Goal: Information Seeking & Learning: Learn about a topic

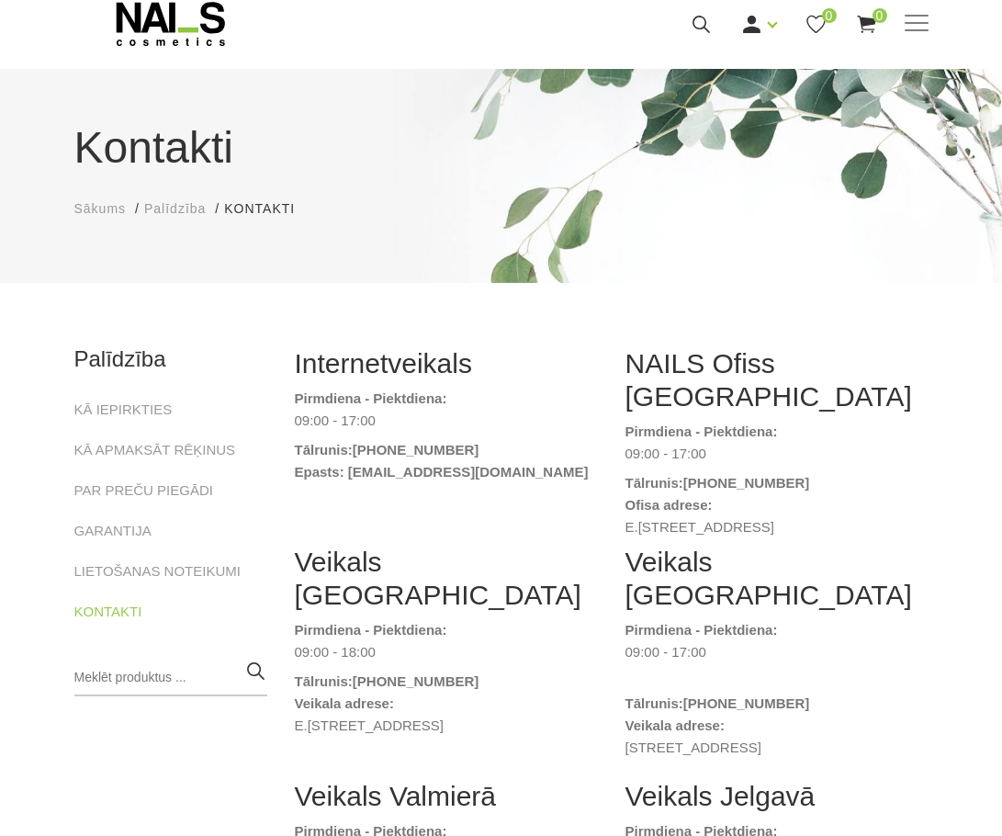
scroll to position [92, 0]
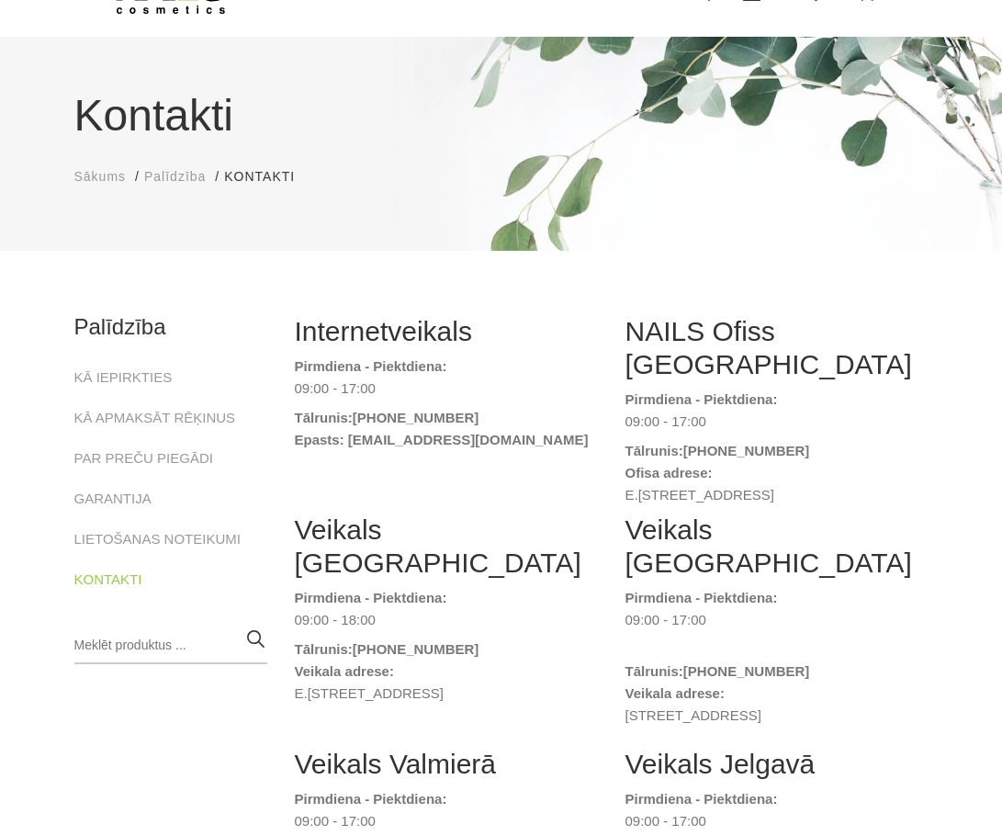
click at [107, 184] on span "Sākums" at bounding box center [100, 176] width 52 height 15
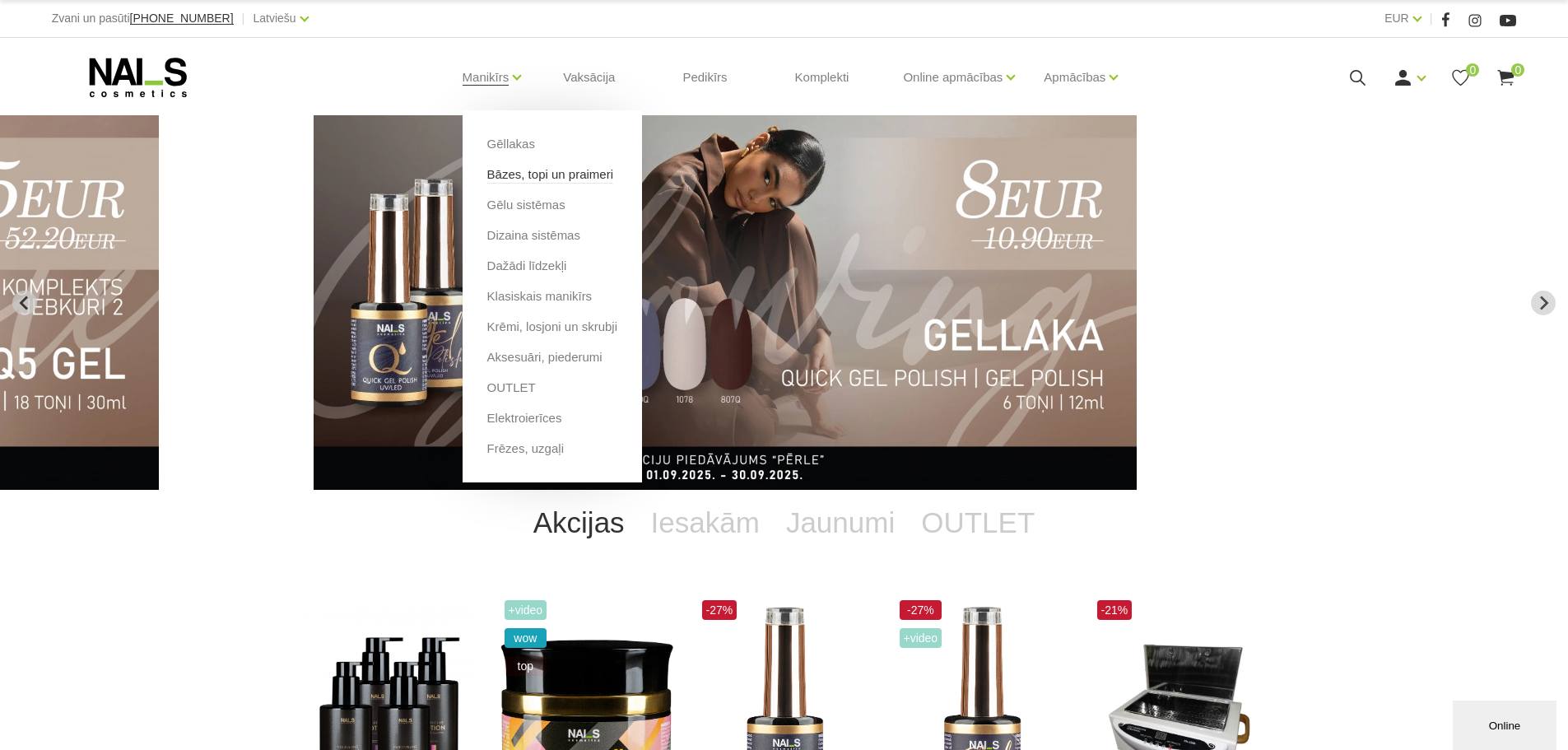
click at [532, 177] on link "Bāzes, topi un praimeri" at bounding box center [550, 175] width 126 height 18
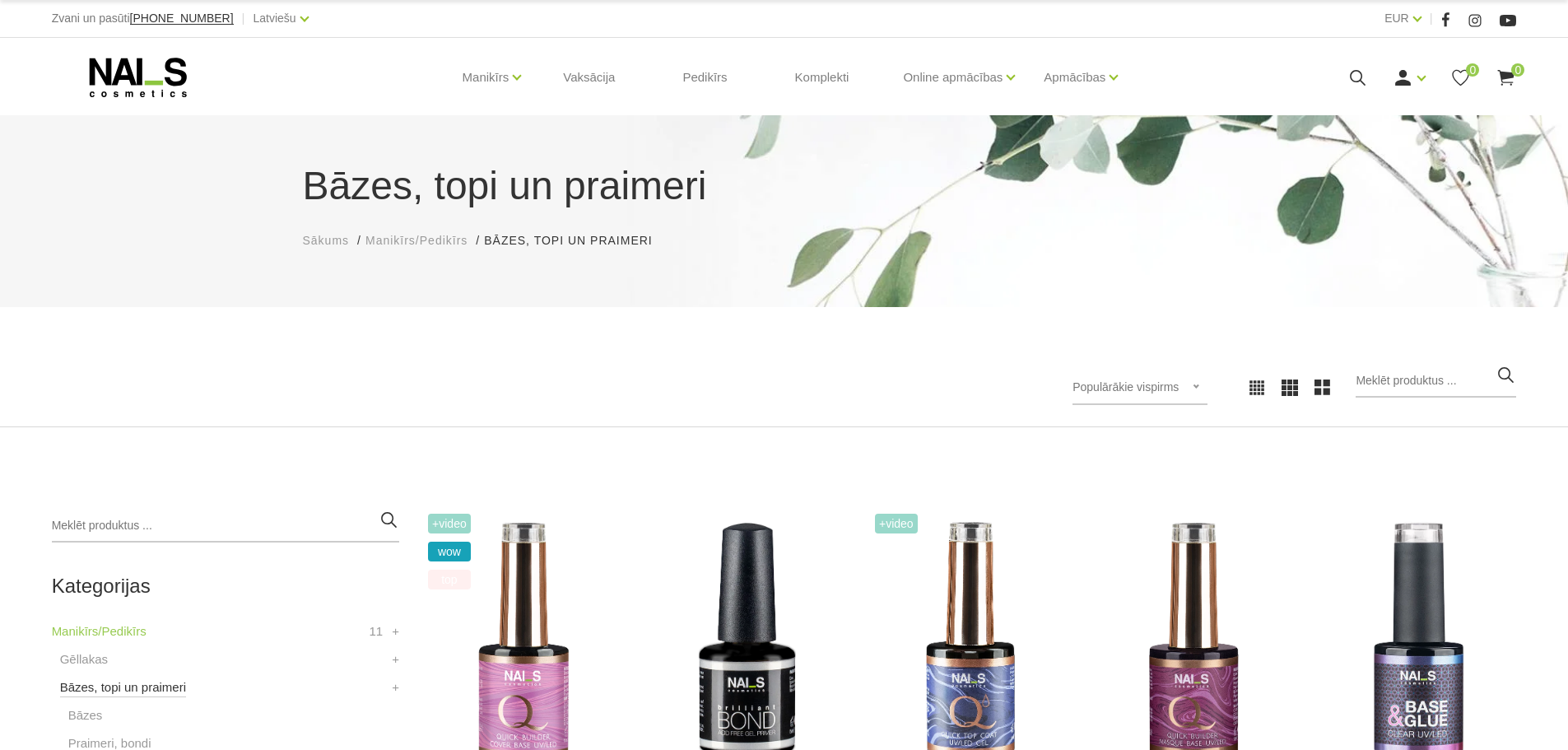
scroll to position [576, 0]
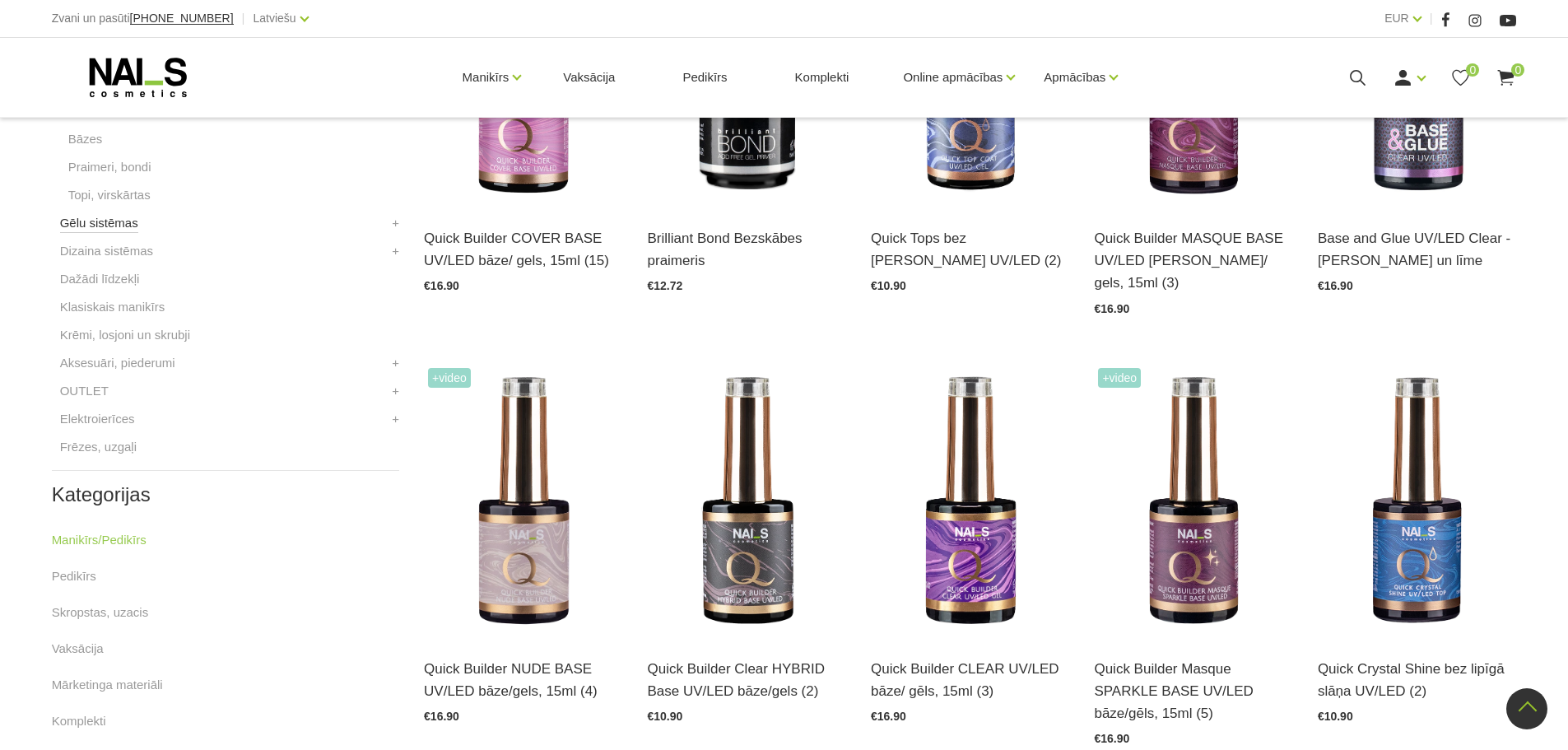
click at [104, 220] on link "Gēlu sistēmas" at bounding box center [99, 223] width 78 height 20
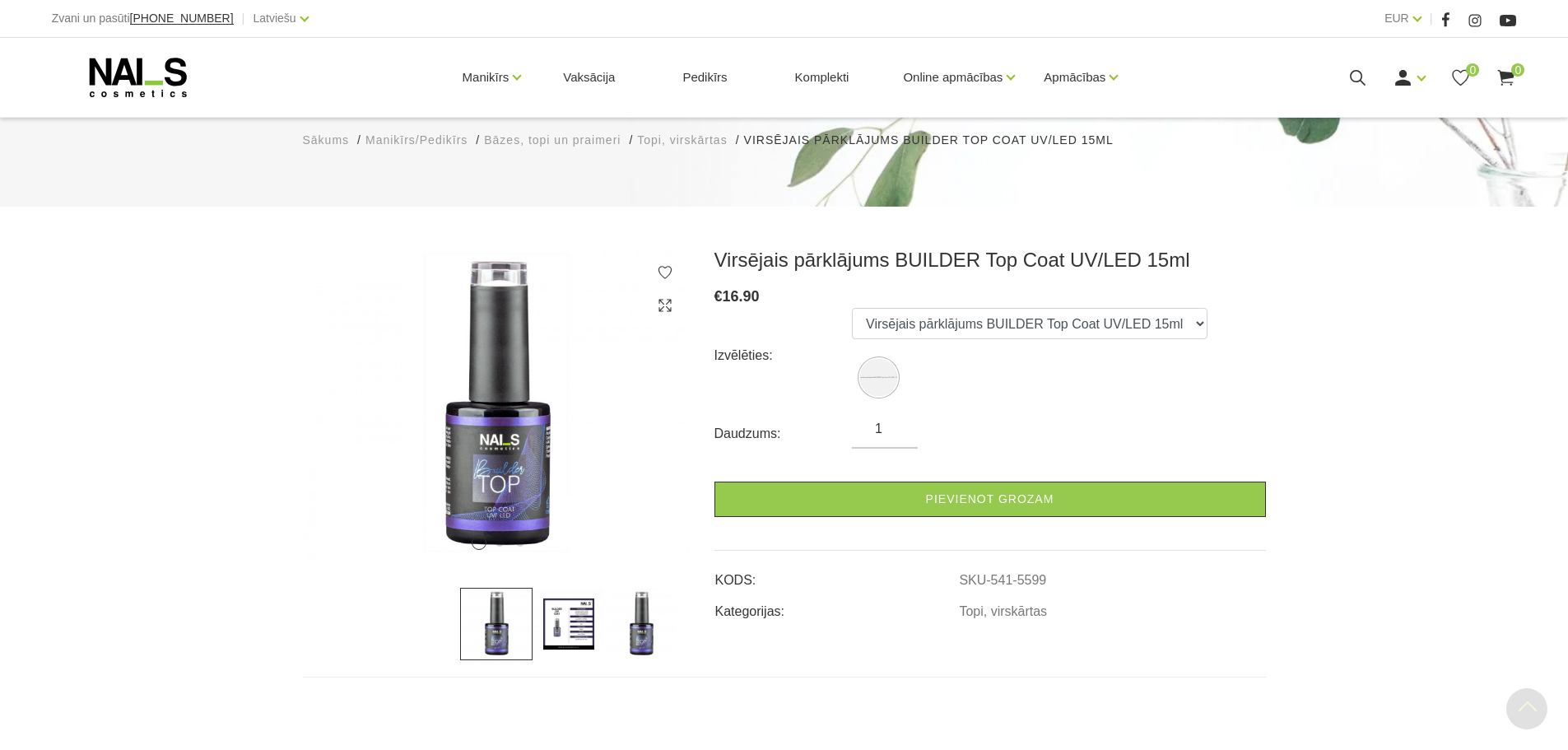
scroll to position [82, 0]
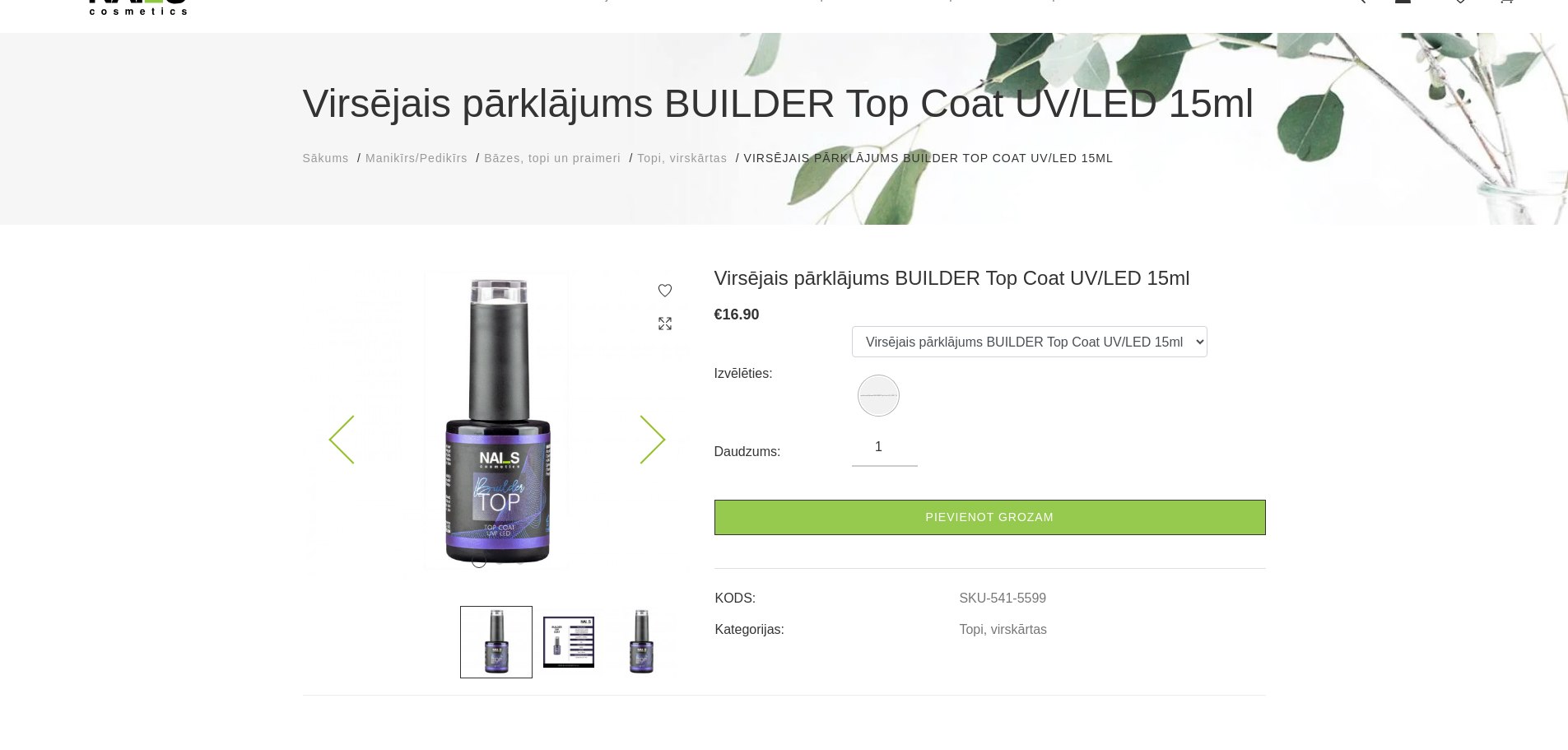
click at [480, 513] on img at bounding box center [496, 424] width 387 height 315
click at [481, 481] on img at bounding box center [496, 424] width 387 height 315
click at [655, 441] on icon at bounding box center [641, 440] width 48 height 48
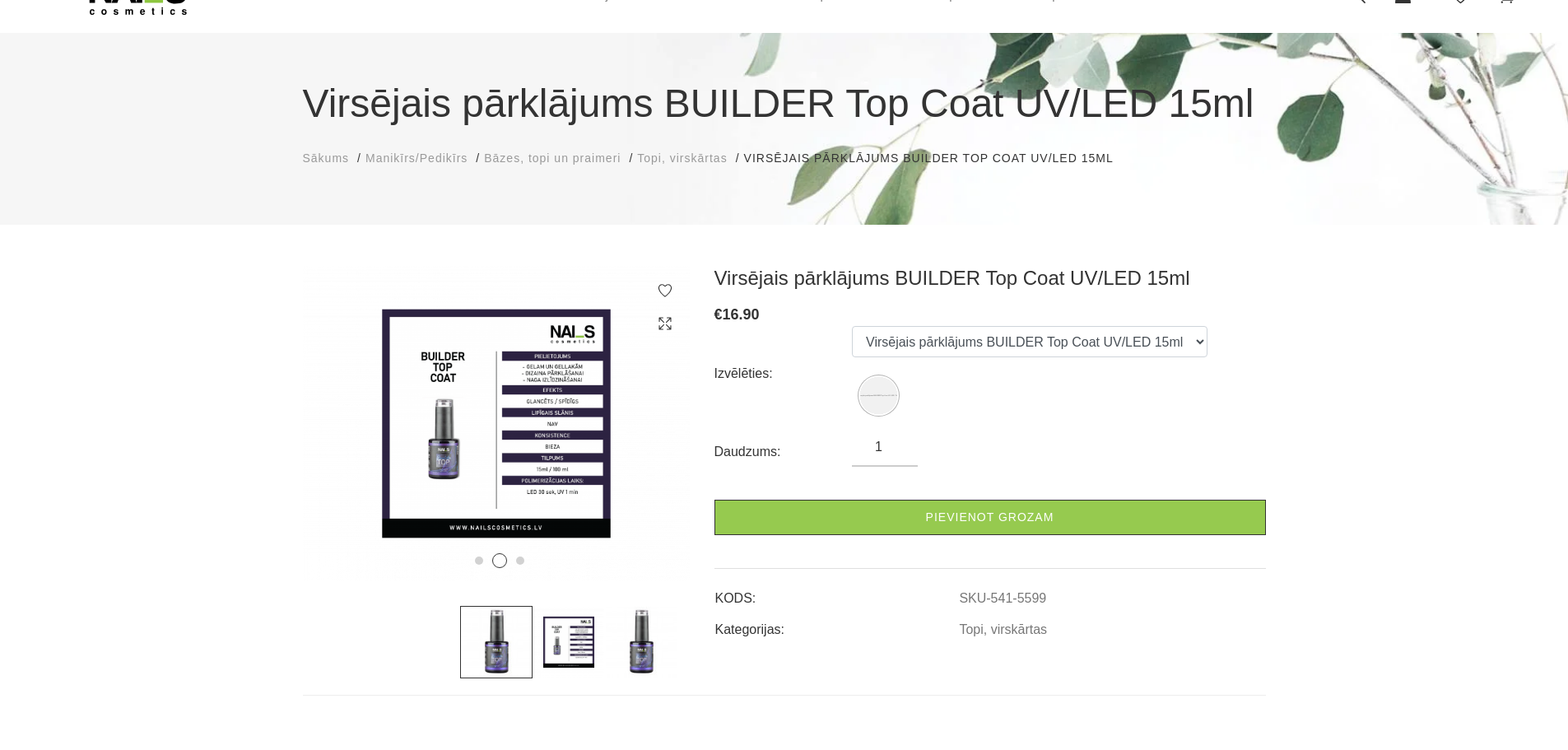
click at [562, 651] on img at bounding box center [568, 642] width 73 height 73
click at [649, 431] on icon at bounding box center [641, 440] width 48 height 48
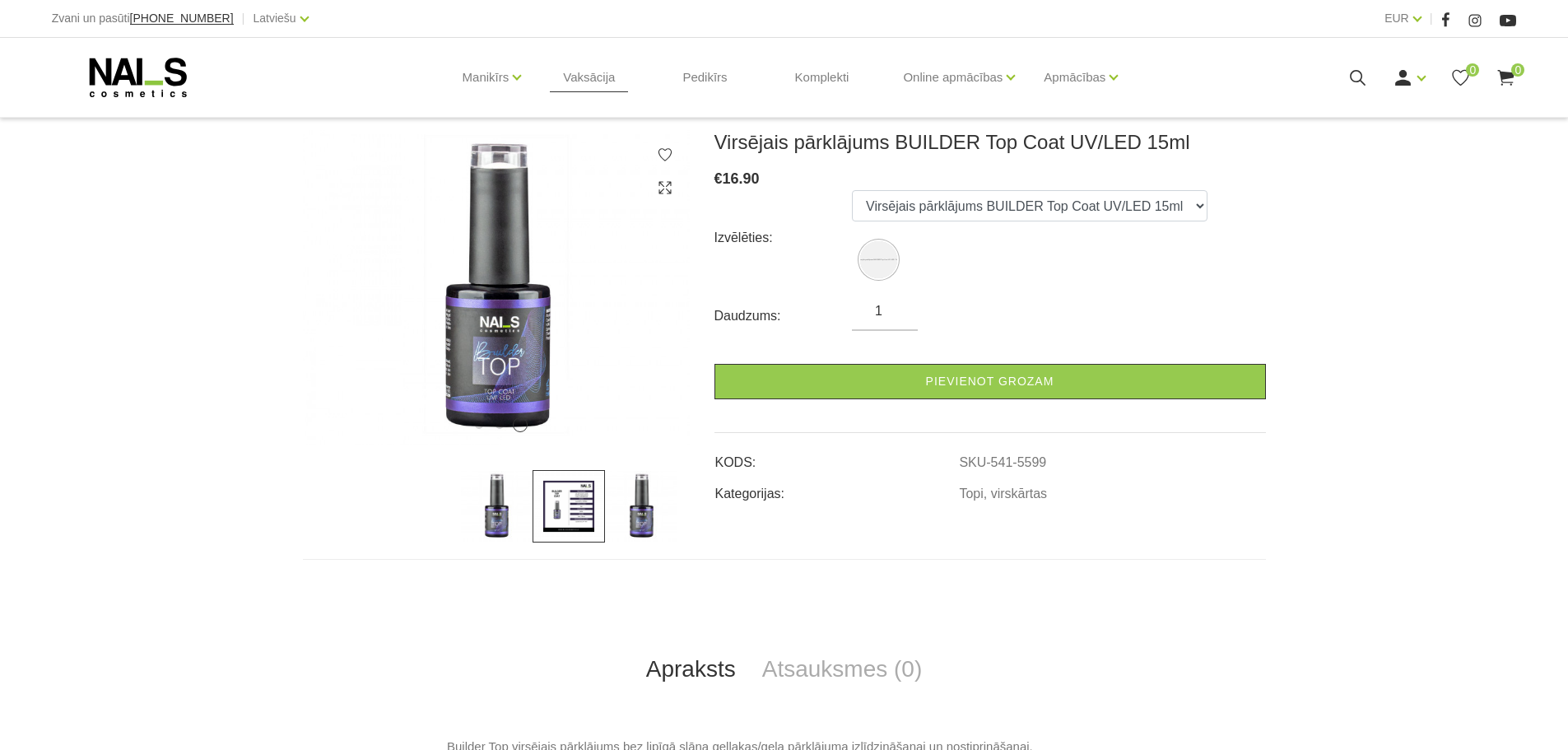
scroll to position [247, 0]
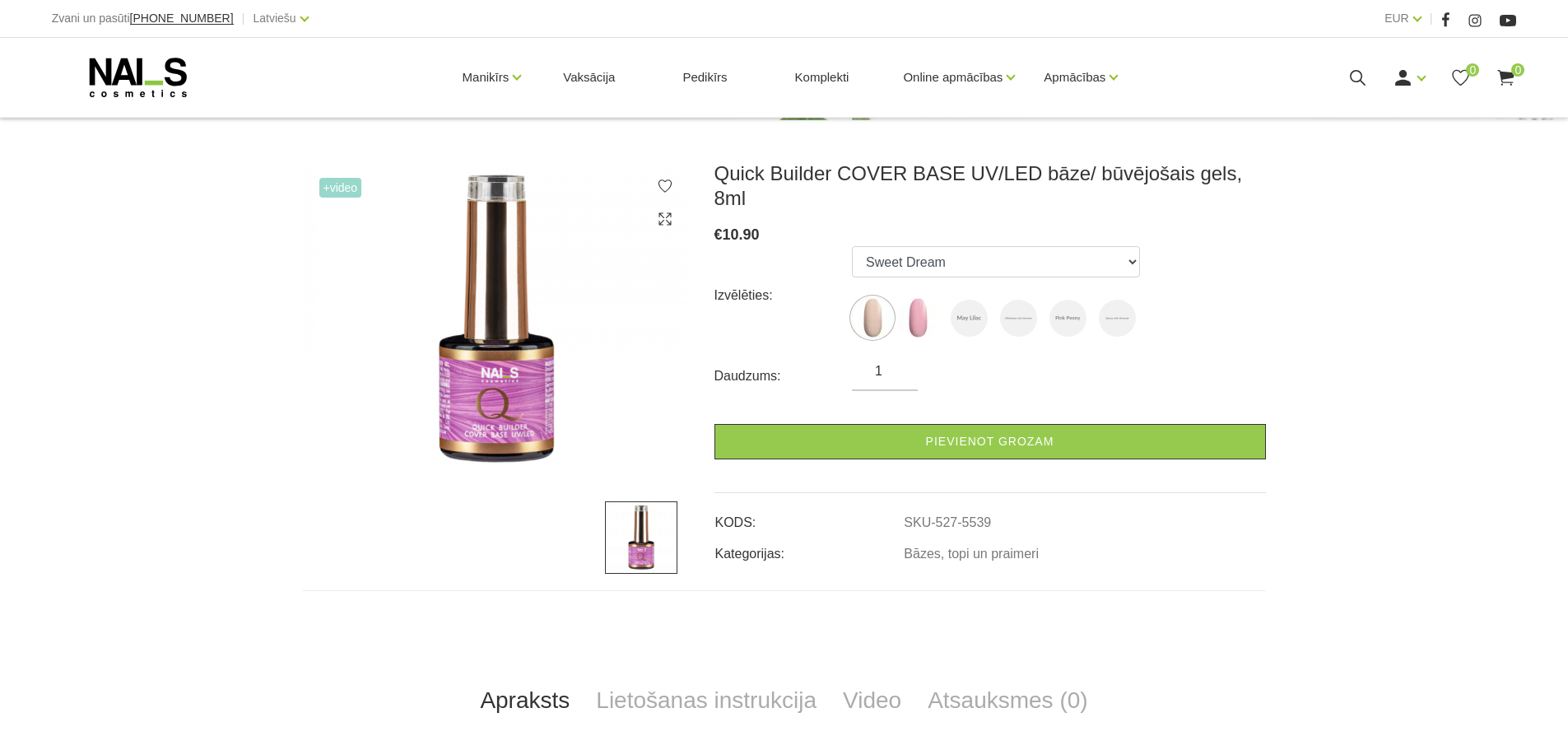
scroll to position [247, 0]
click at [927, 297] on img at bounding box center [918, 317] width 41 height 41
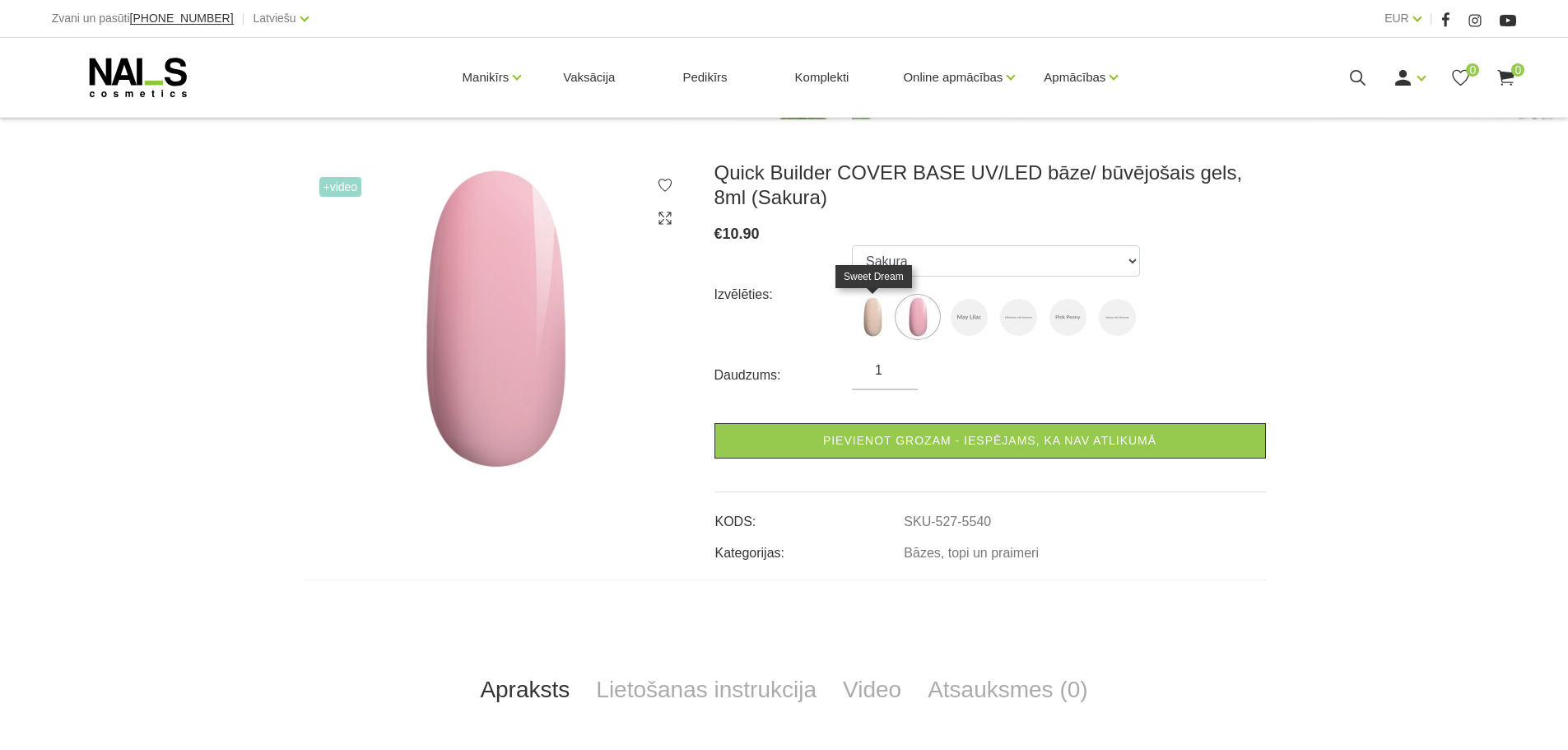
click at [873, 315] on img at bounding box center [873, 317] width 41 height 41
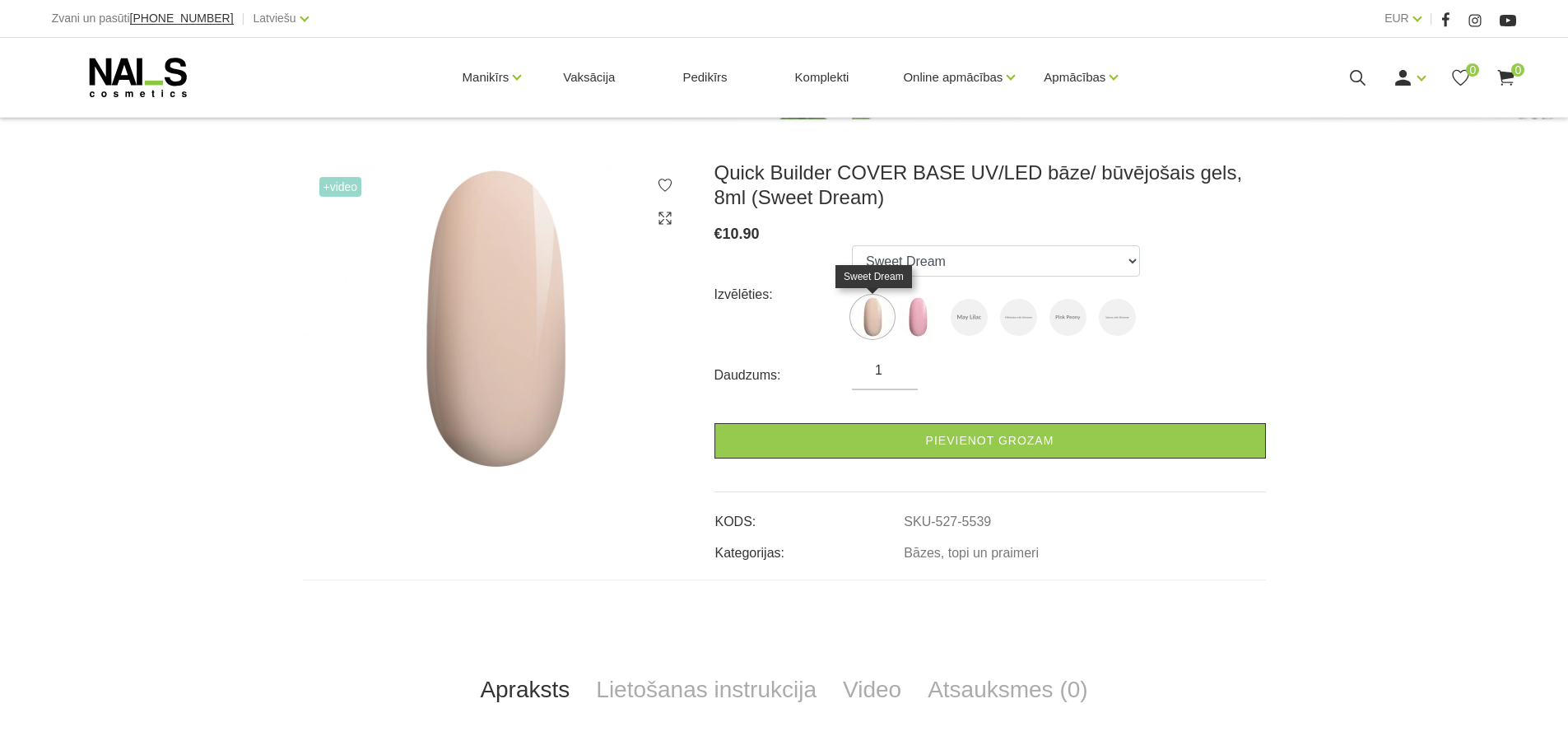
click at [871, 310] on img at bounding box center [873, 317] width 41 height 41
click at [925, 316] on img at bounding box center [918, 317] width 41 height 41
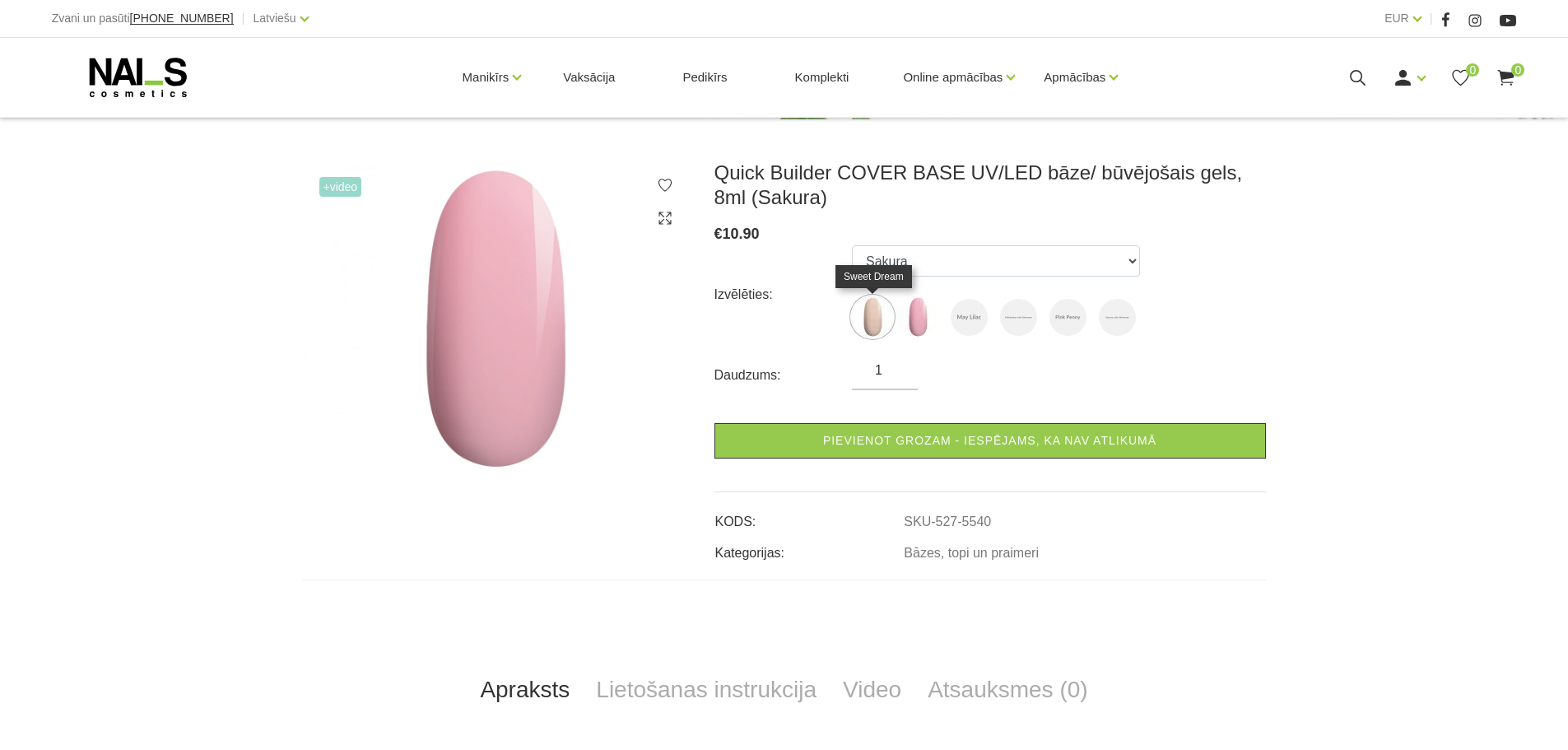
click at [879, 323] on img at bounding box center [873, 317] width 41 height 41
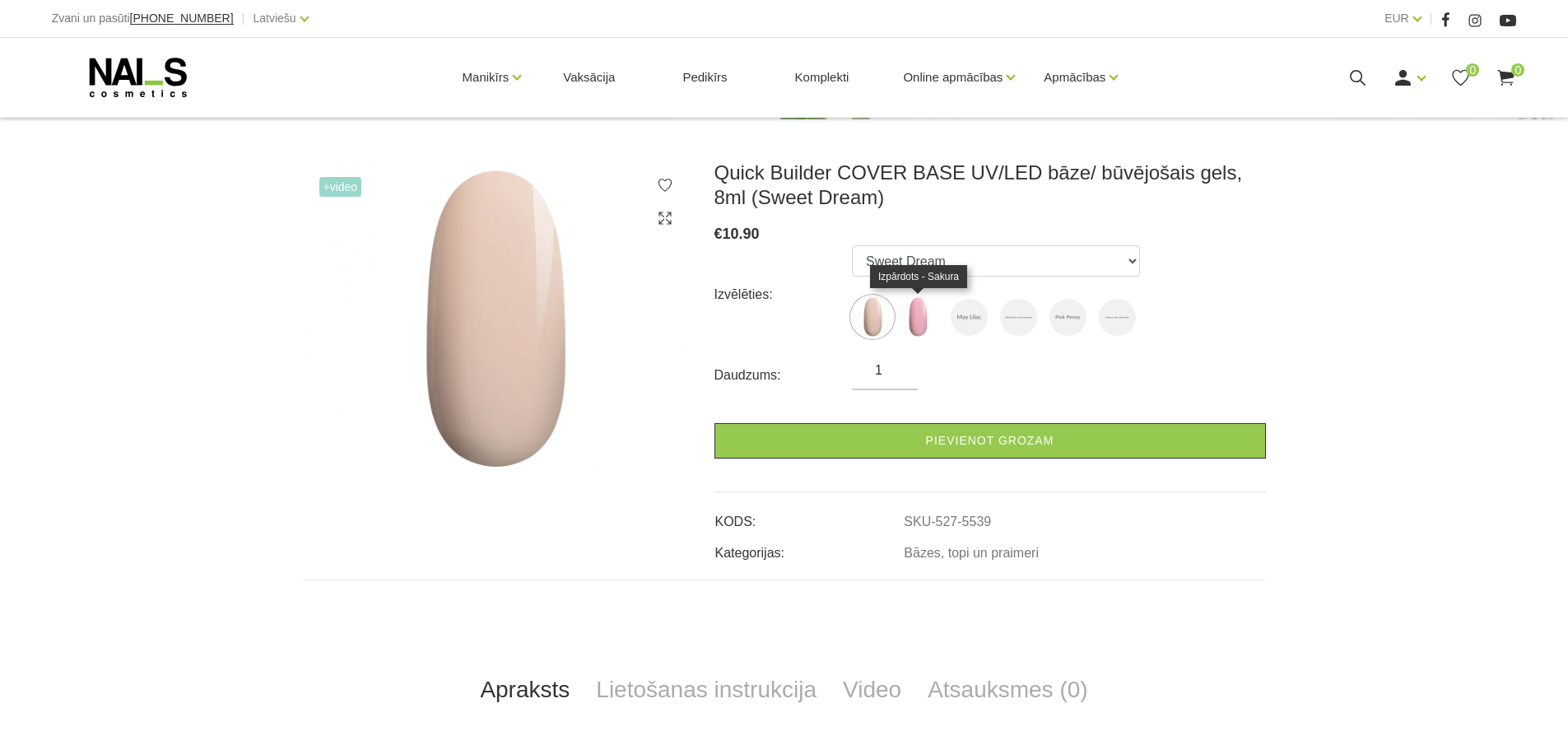
click at [909, 323] on img at bounding box center [918, 317] width 41 height 41
select select "5540"
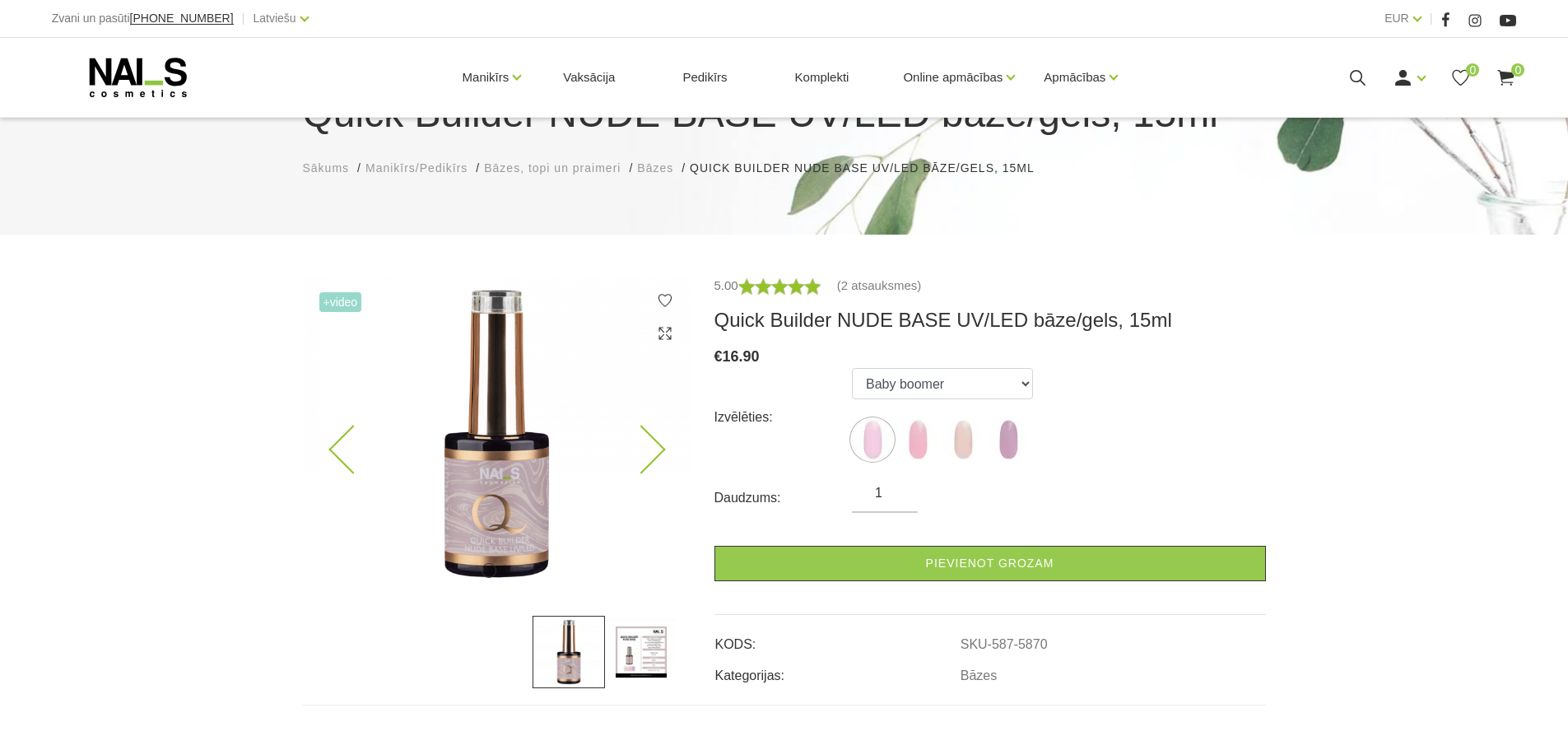
scroll to position [165, 0]
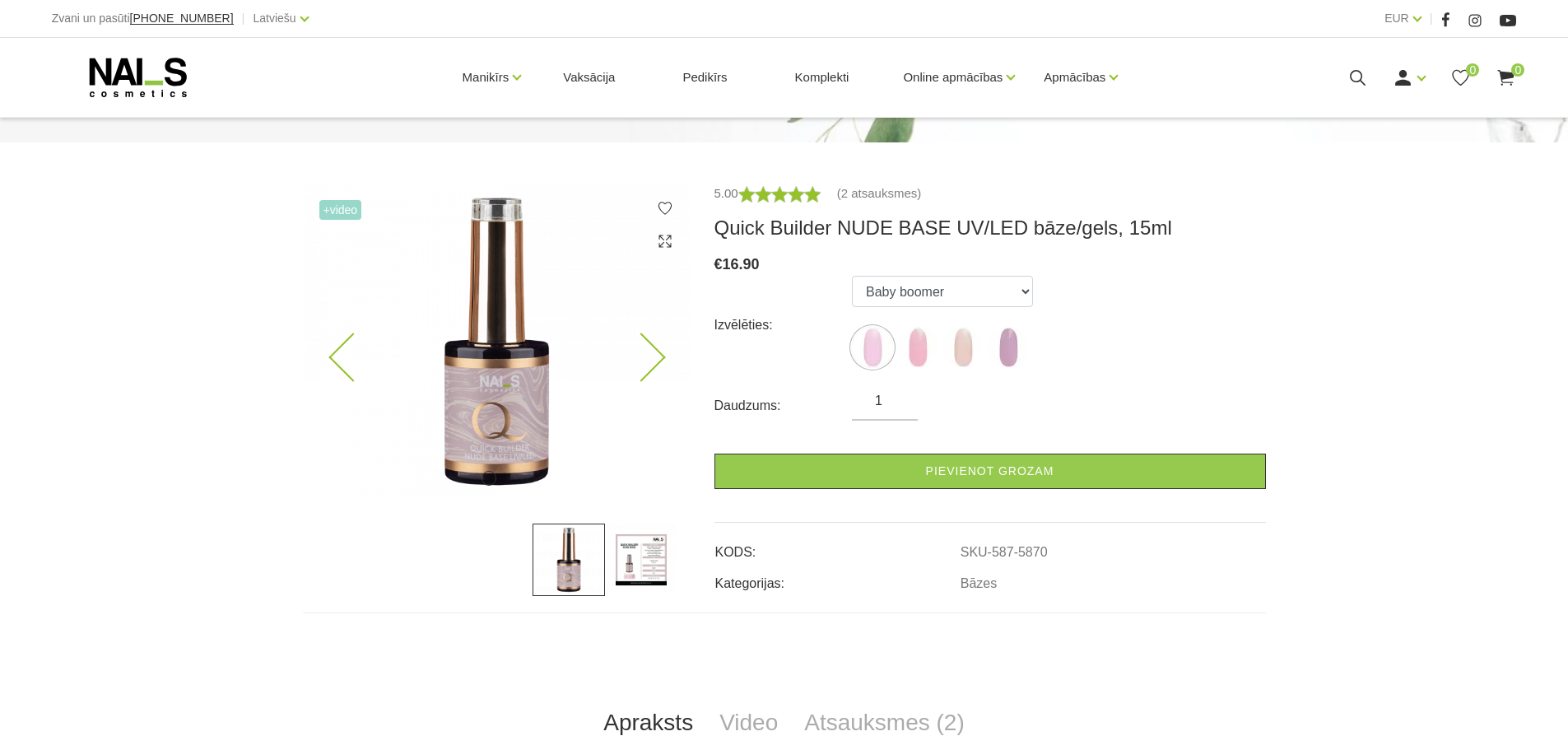
click at [650, 341] on img at bounding box center [496, 341] width 387 height 315
click at [650, 356] on icon at bounding box center [641, 358] width 48 height 48
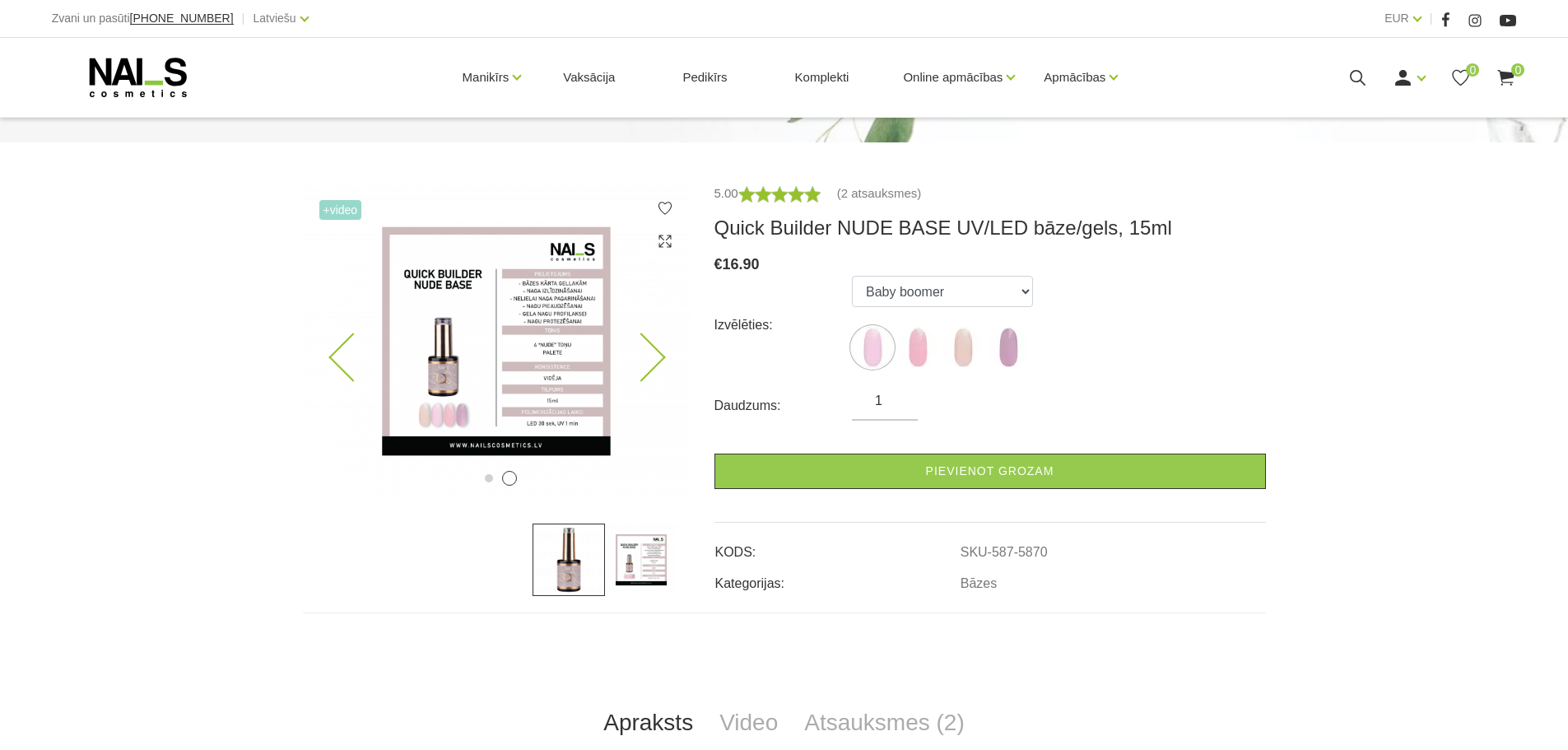
click at [652, 356] on icon at bounding box center [641, 358] width 48 height 48
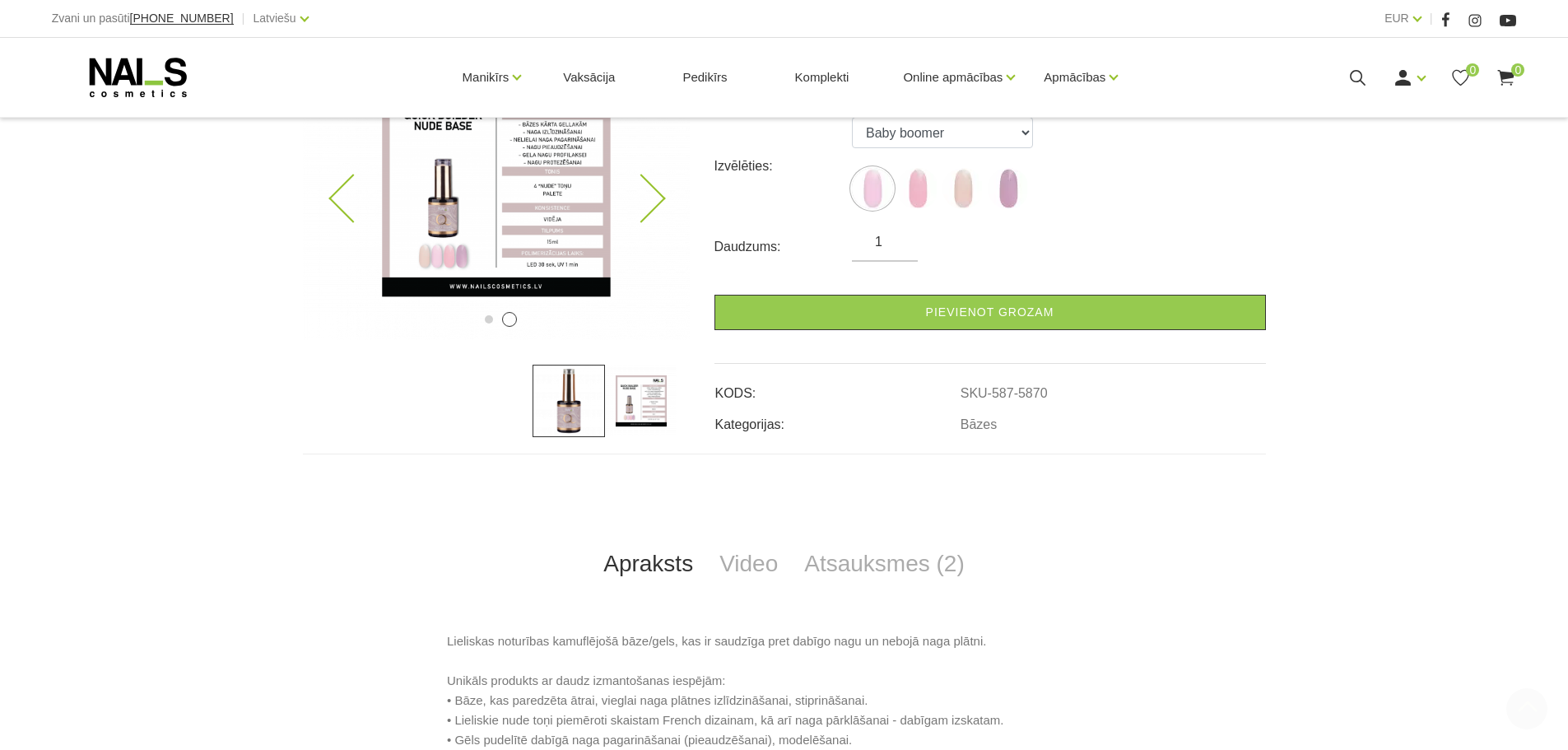
scroll to position [576, 0]
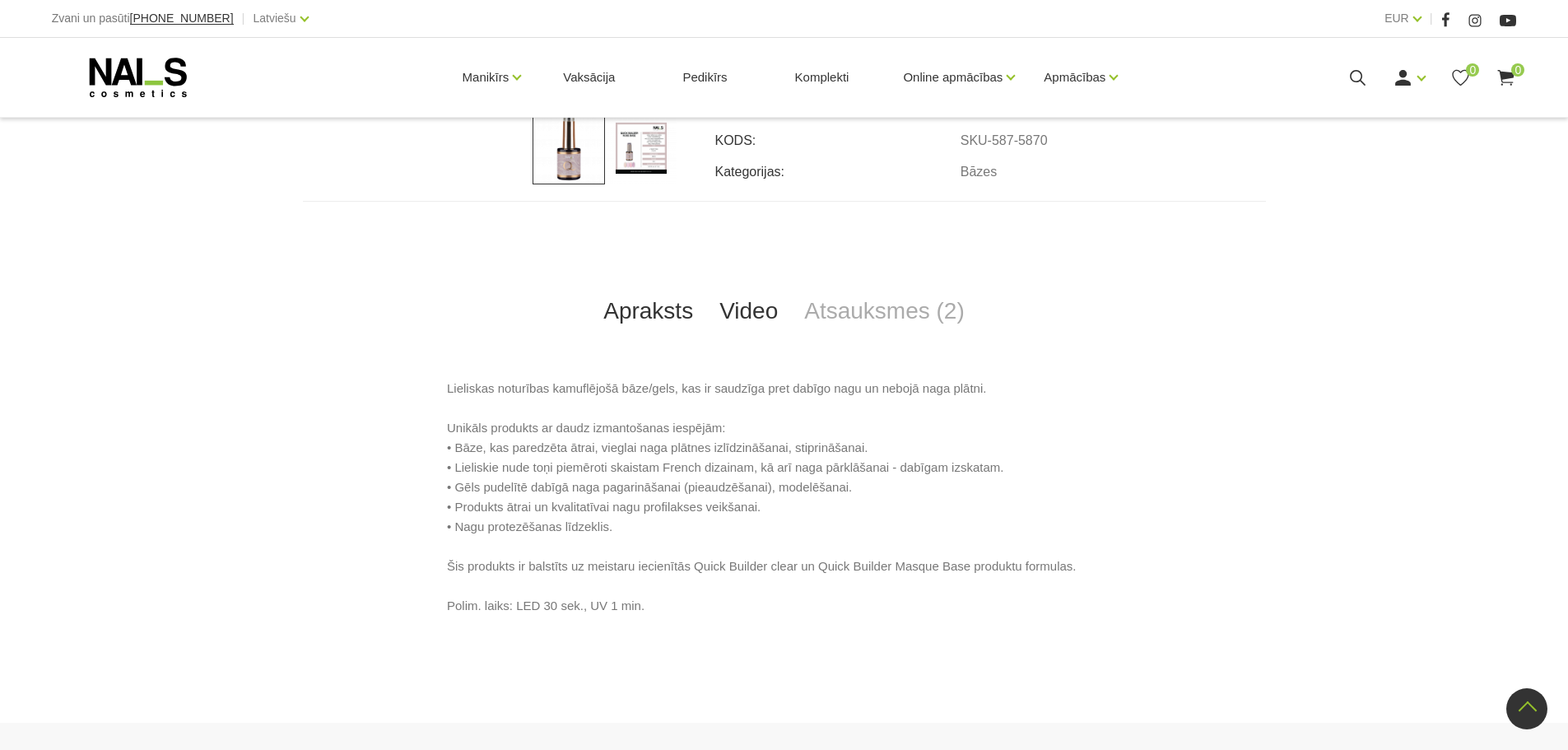
click at [725, 320] on link "Video" at bounding box center [748, 311] width 85 height 55
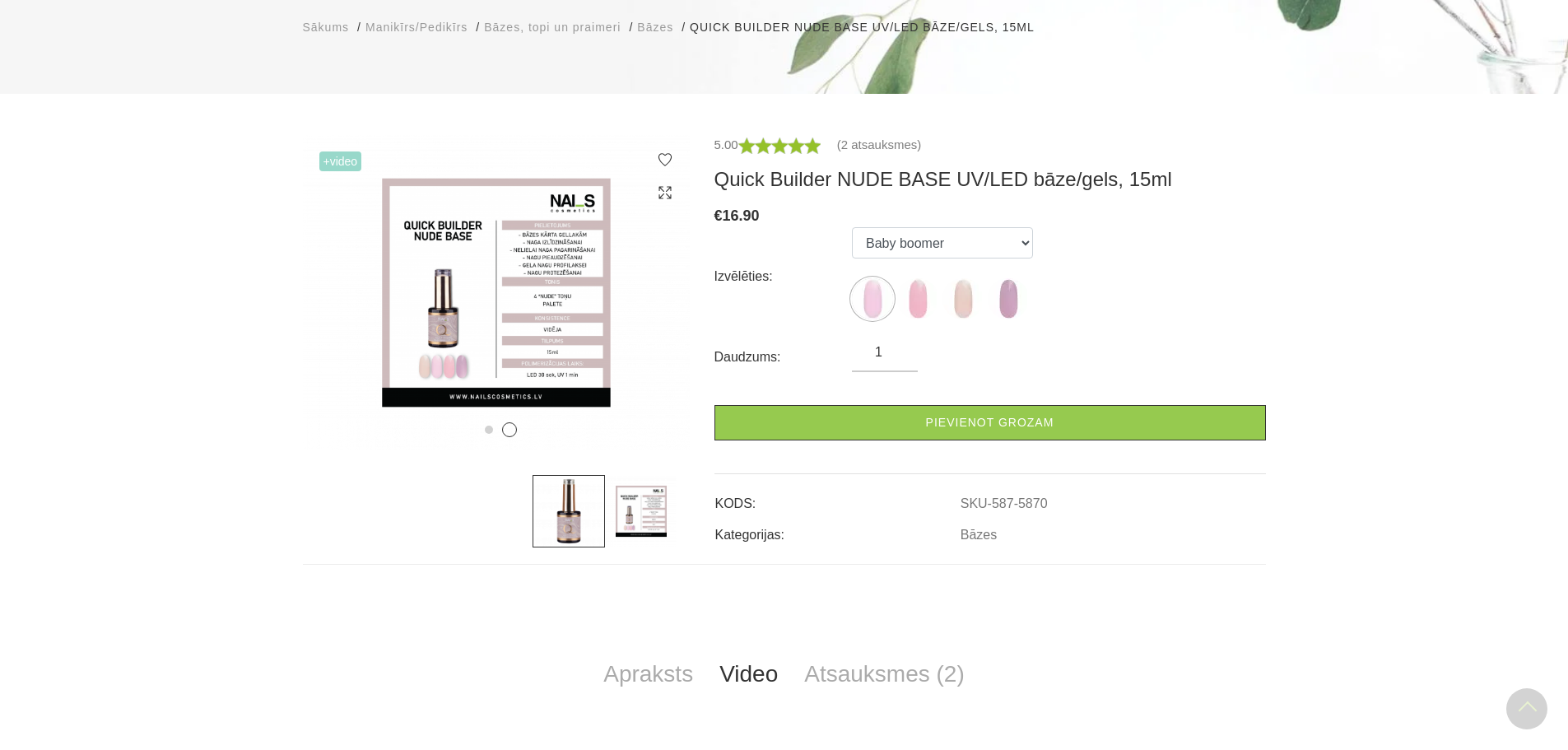
scroll to position [0, 0]
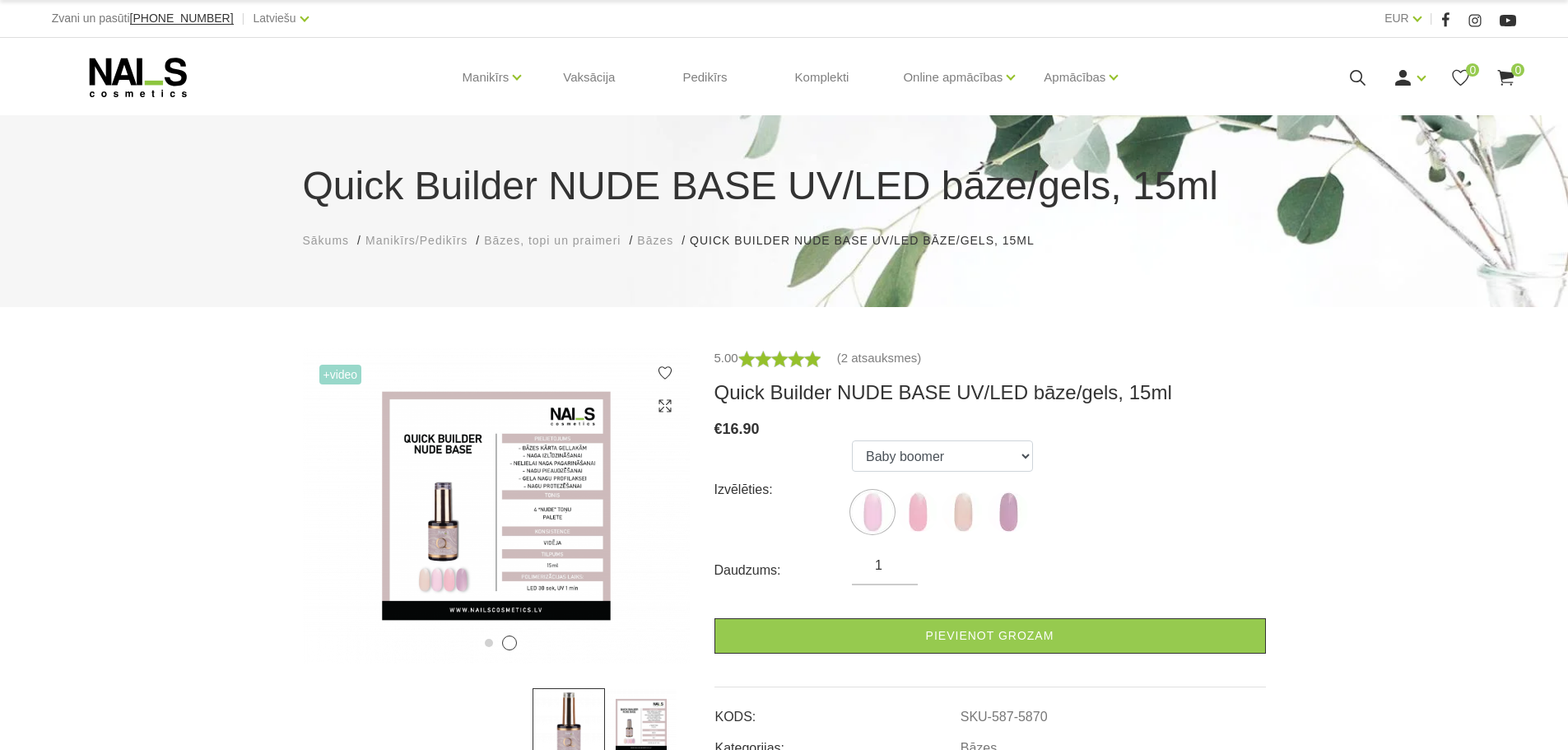
click at [583, 717] on img at bounding box center [568, 724] width 73 height 73
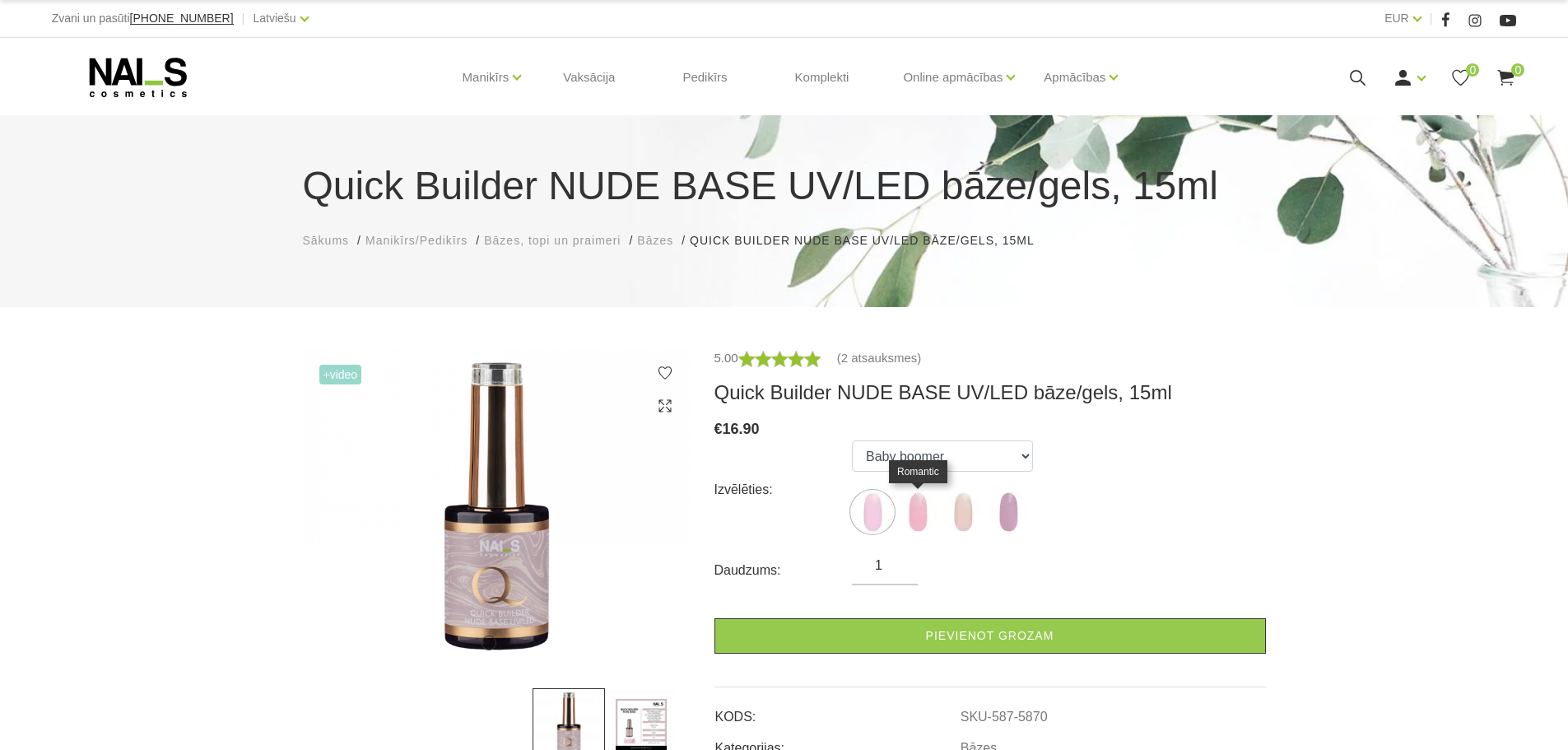
click at [908, 512] on img at bounding box center [918, 513] width 41 height 41
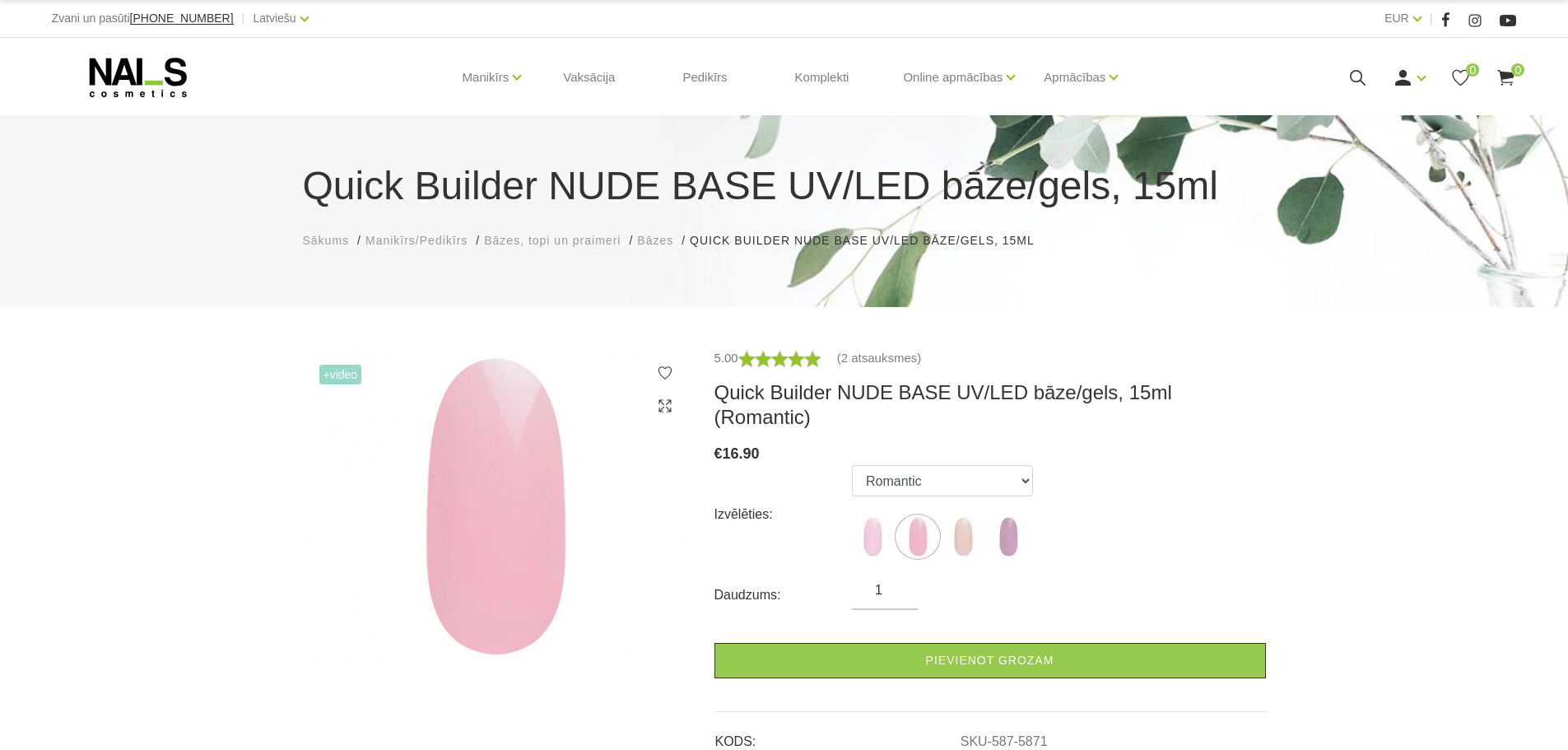
click at [976, 522] on img at bounding box center [963, 537] width 41 height 41
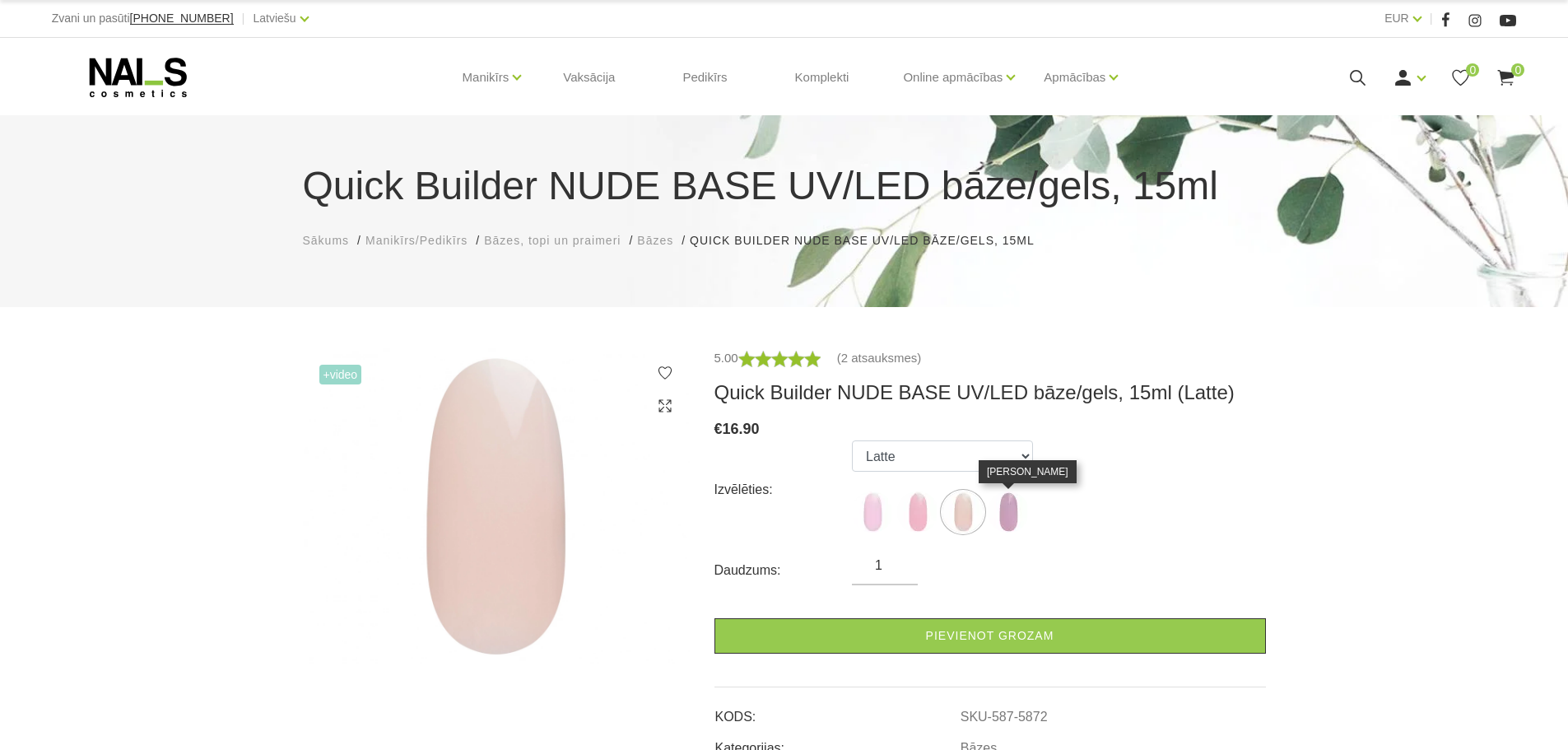
click at [1017, 518] on img at bounding box center [1009, 513] width 41 height 41
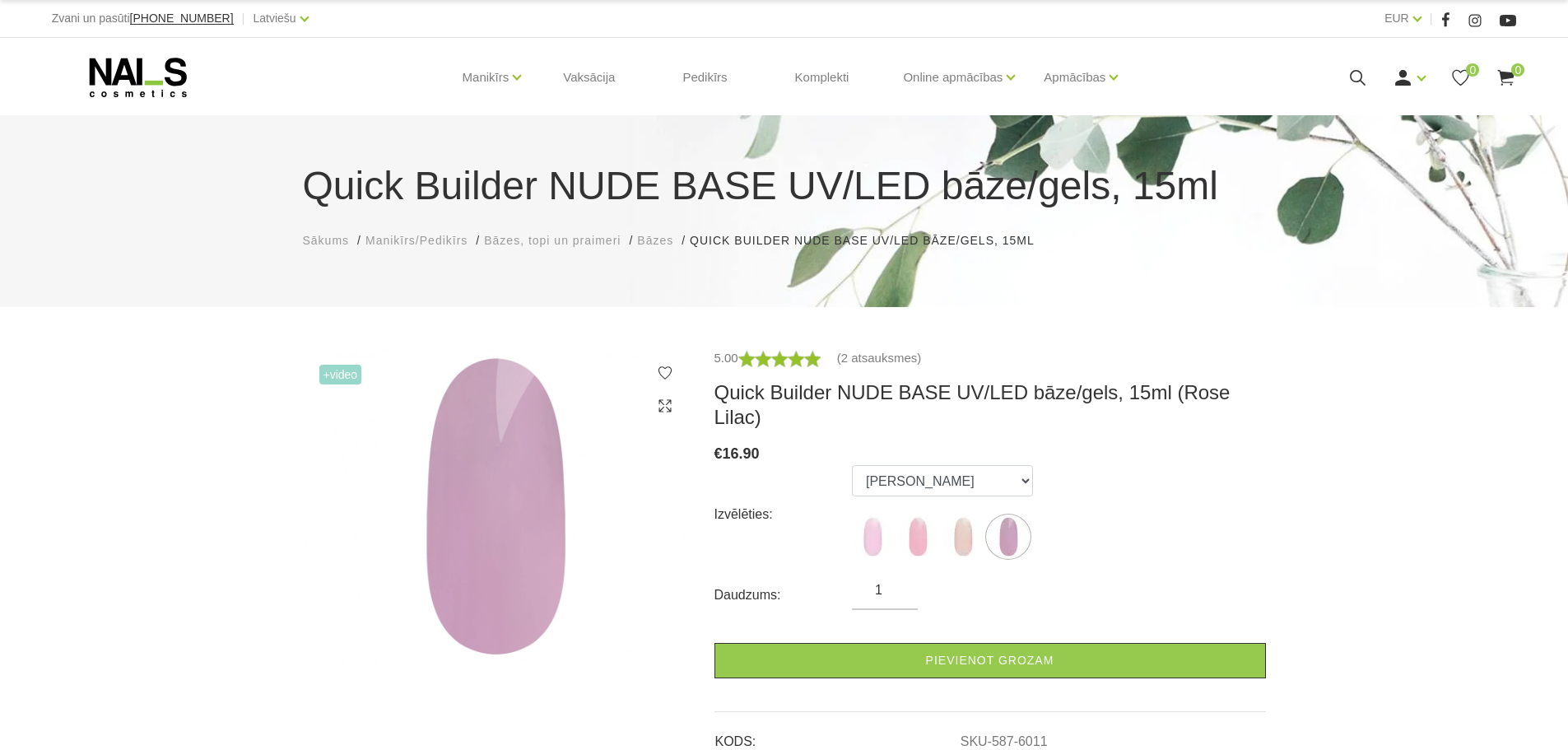
click at [884, 516] on img at bounding box center [873, 537] width 41 height 41
select select "5870"
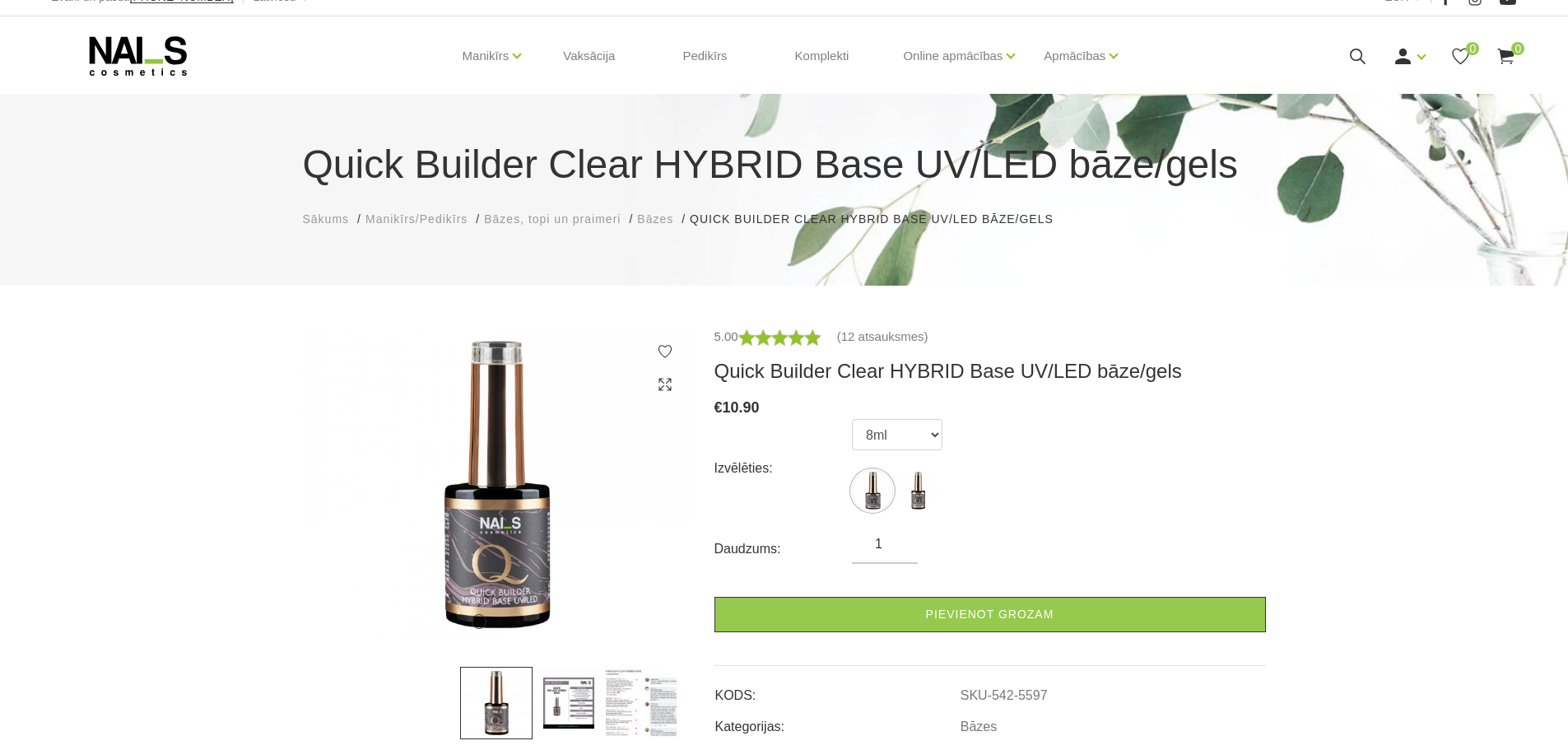
scroll to position [82, 0]
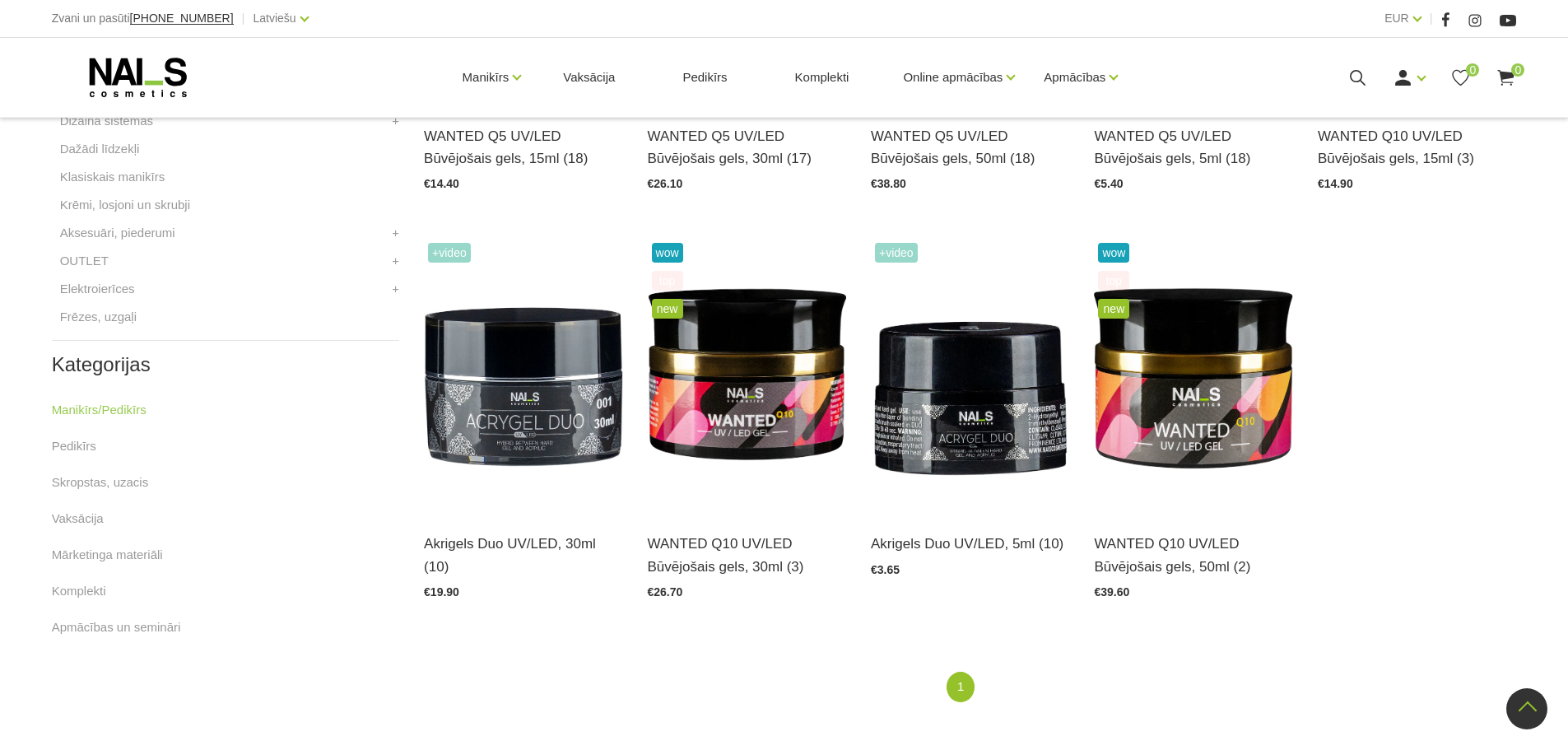
scroll to position [649, 0]
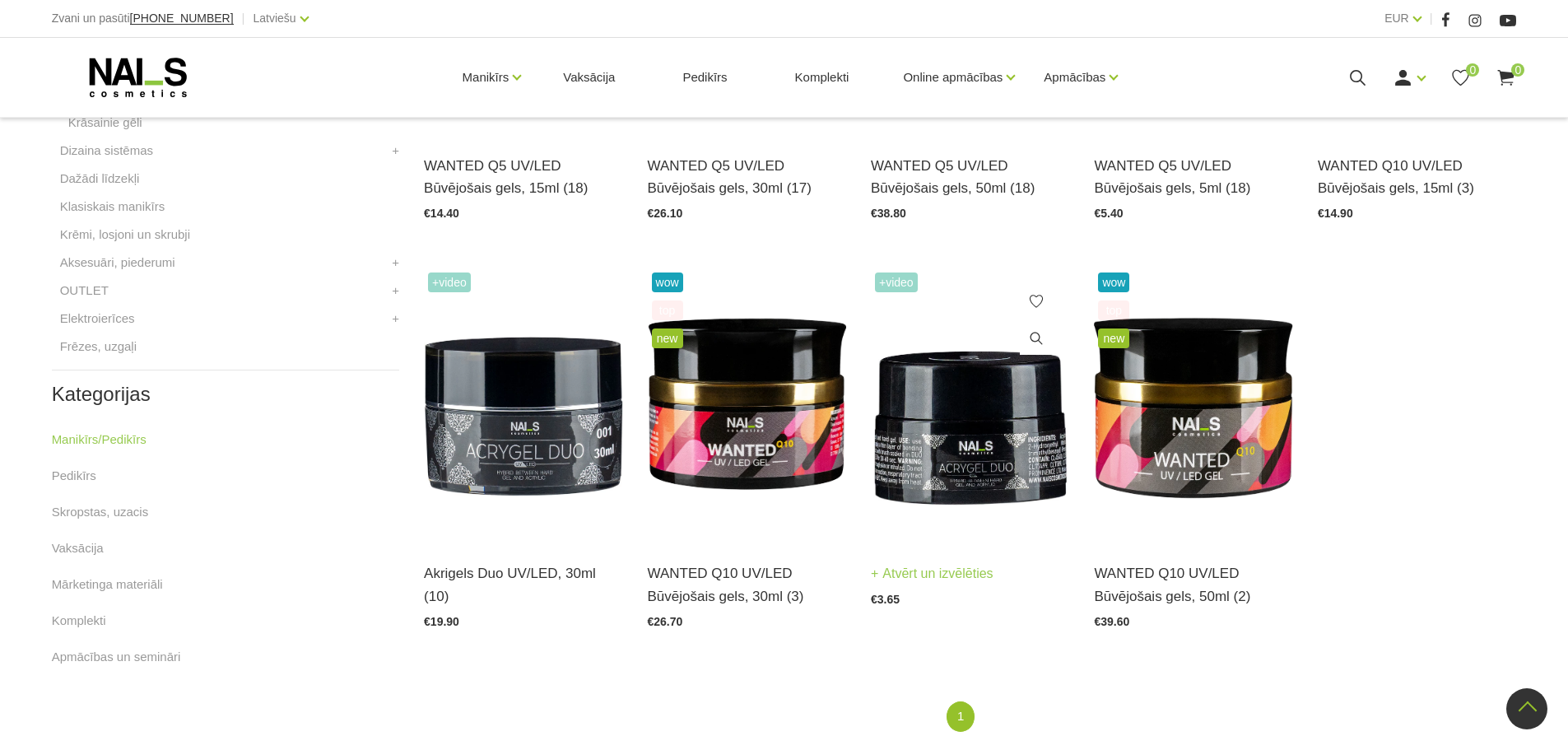
click at [978, 452] on img at bounding box center [969, 405] width 198 height 273
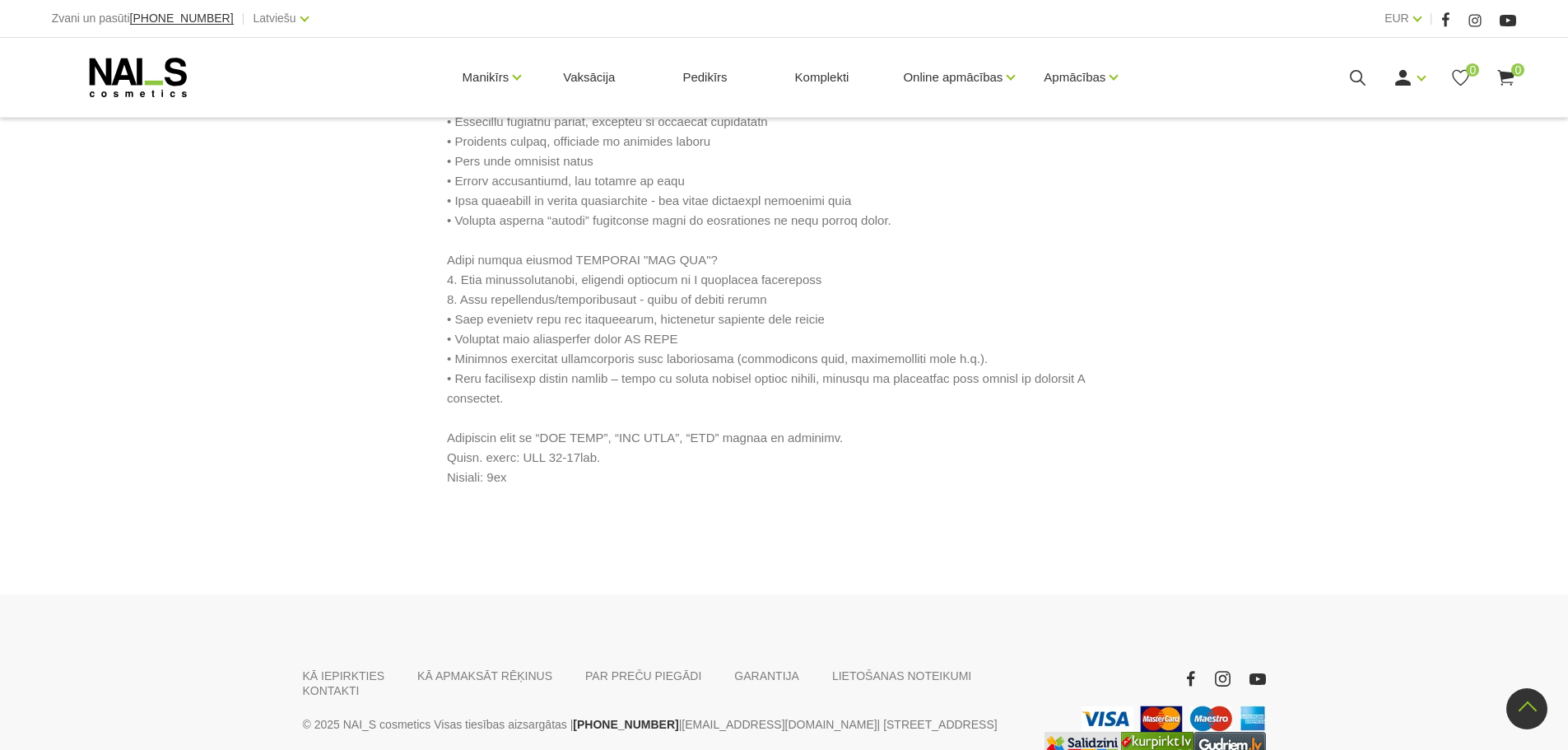
scroll to position [906, 0]
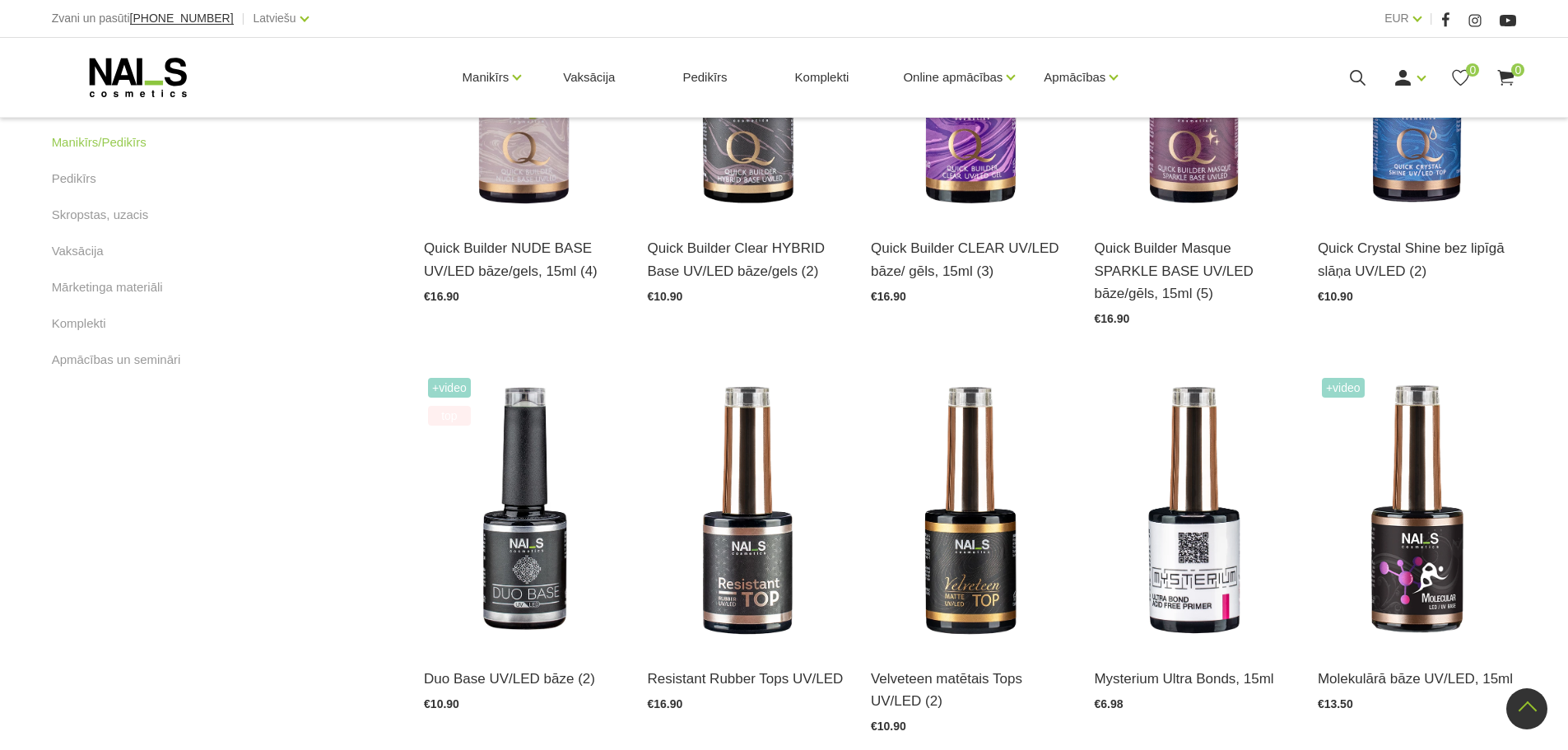
scroll to position [988, 0]
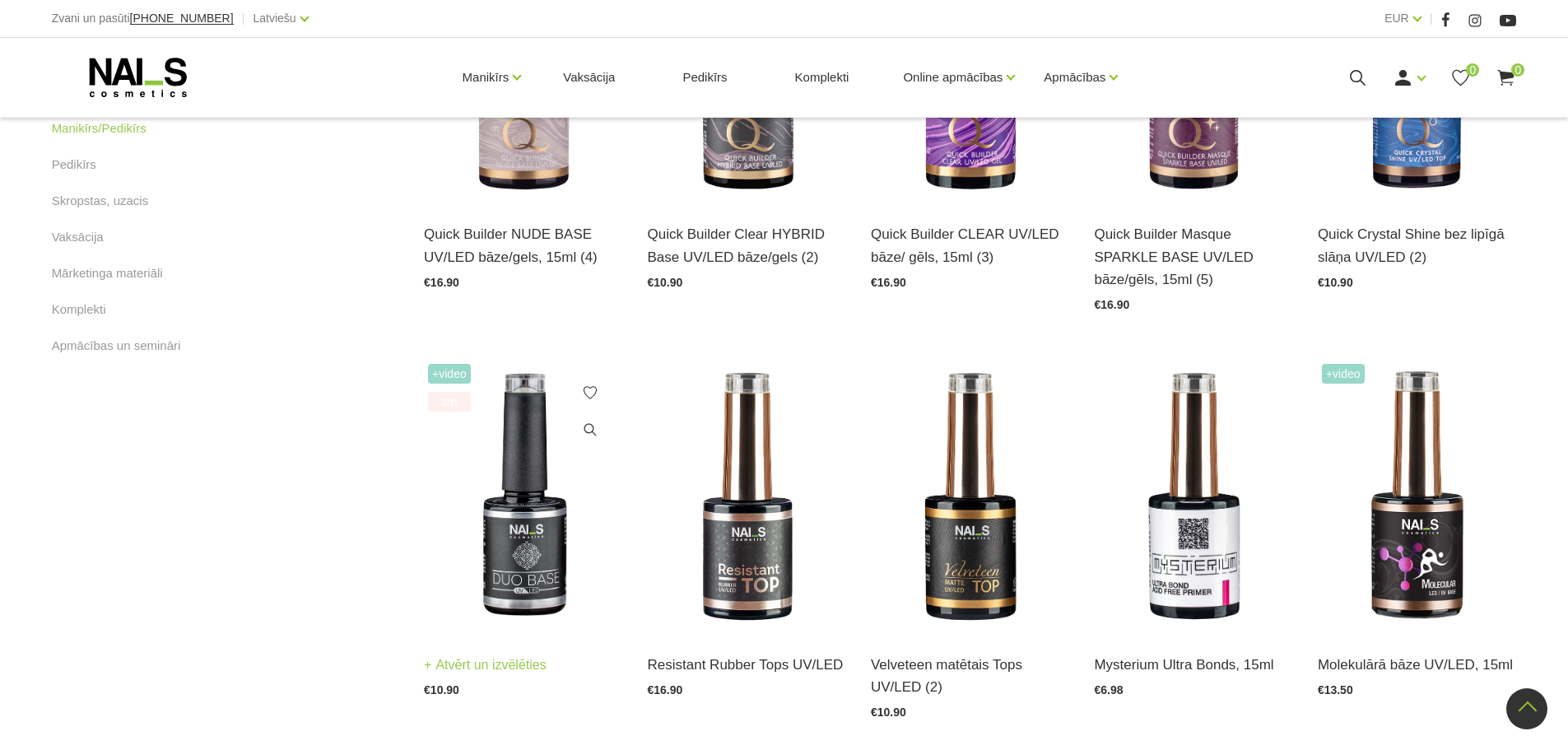
click at [509, 656] on link "Atvērt un izvēlēties" at bounding box center [485, 666] width 123 height 23
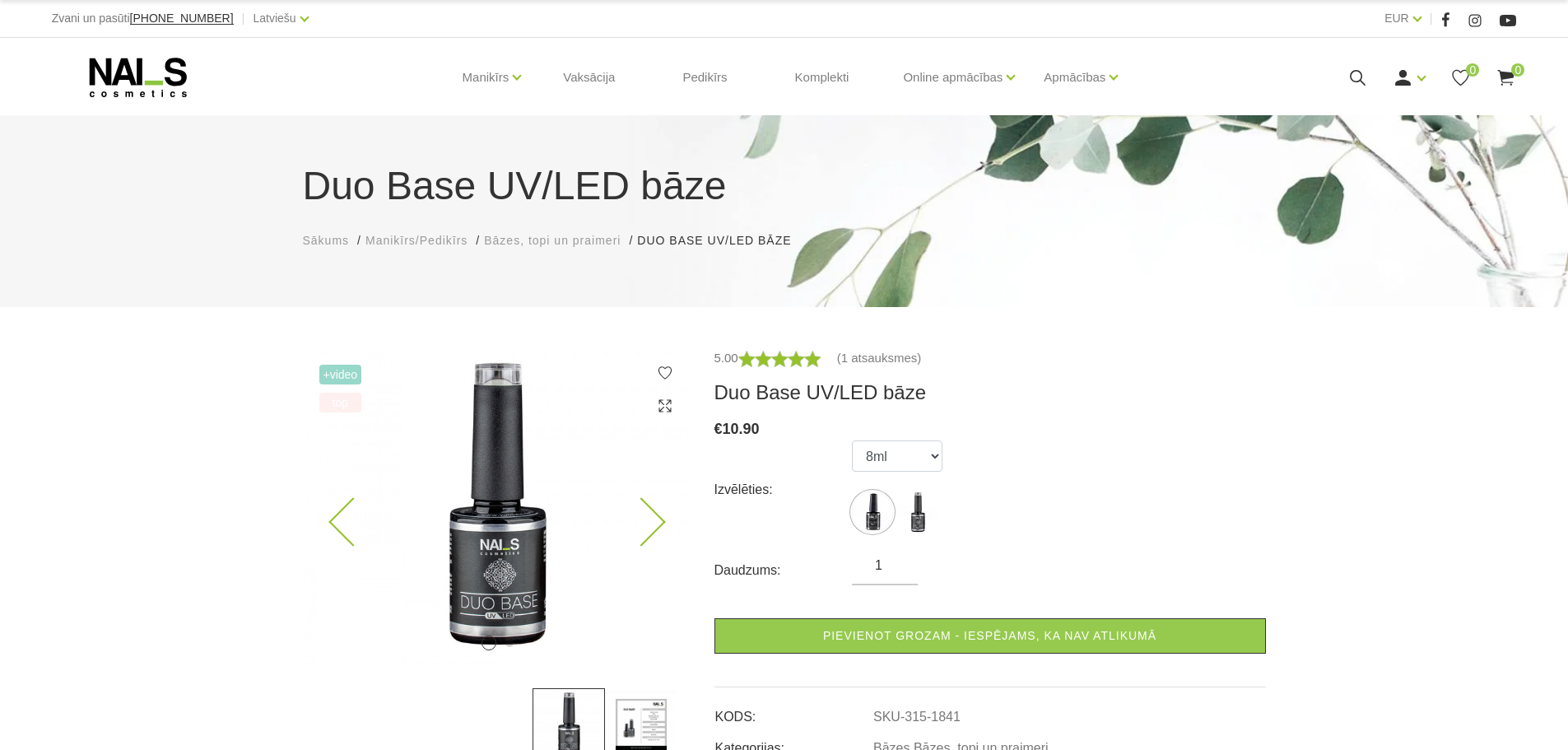
click at [644, 513] on icon at bounding box center [641, 522] width 48 height 48
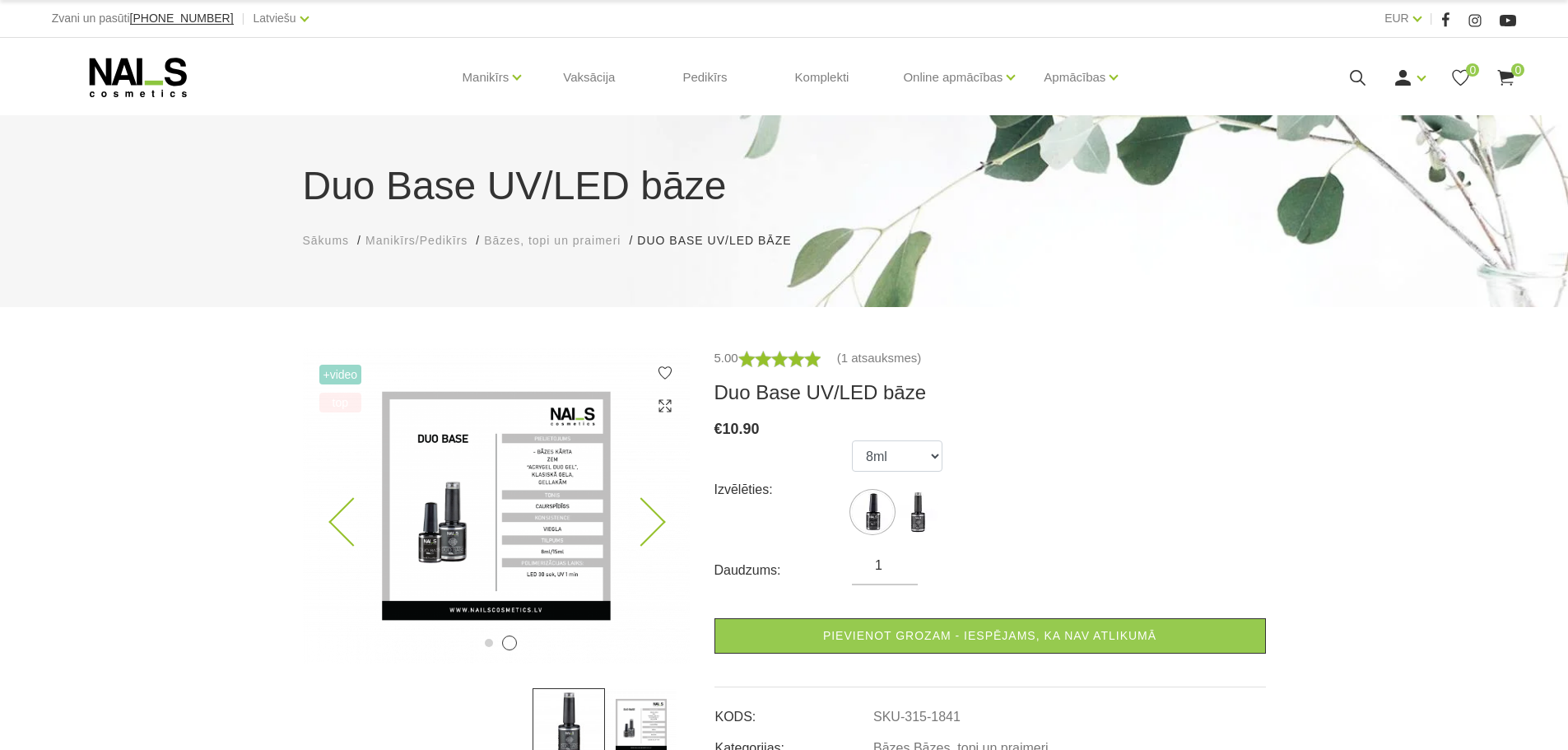
click at [650, 522] on icon at bounding box center [641, 522] width 48 height 48
click at [668, 521] on img at bounding box center [496, 506] width 387 height 315
click at [659, 519] on icon at bounding box center [641, 522] width 48 height 48
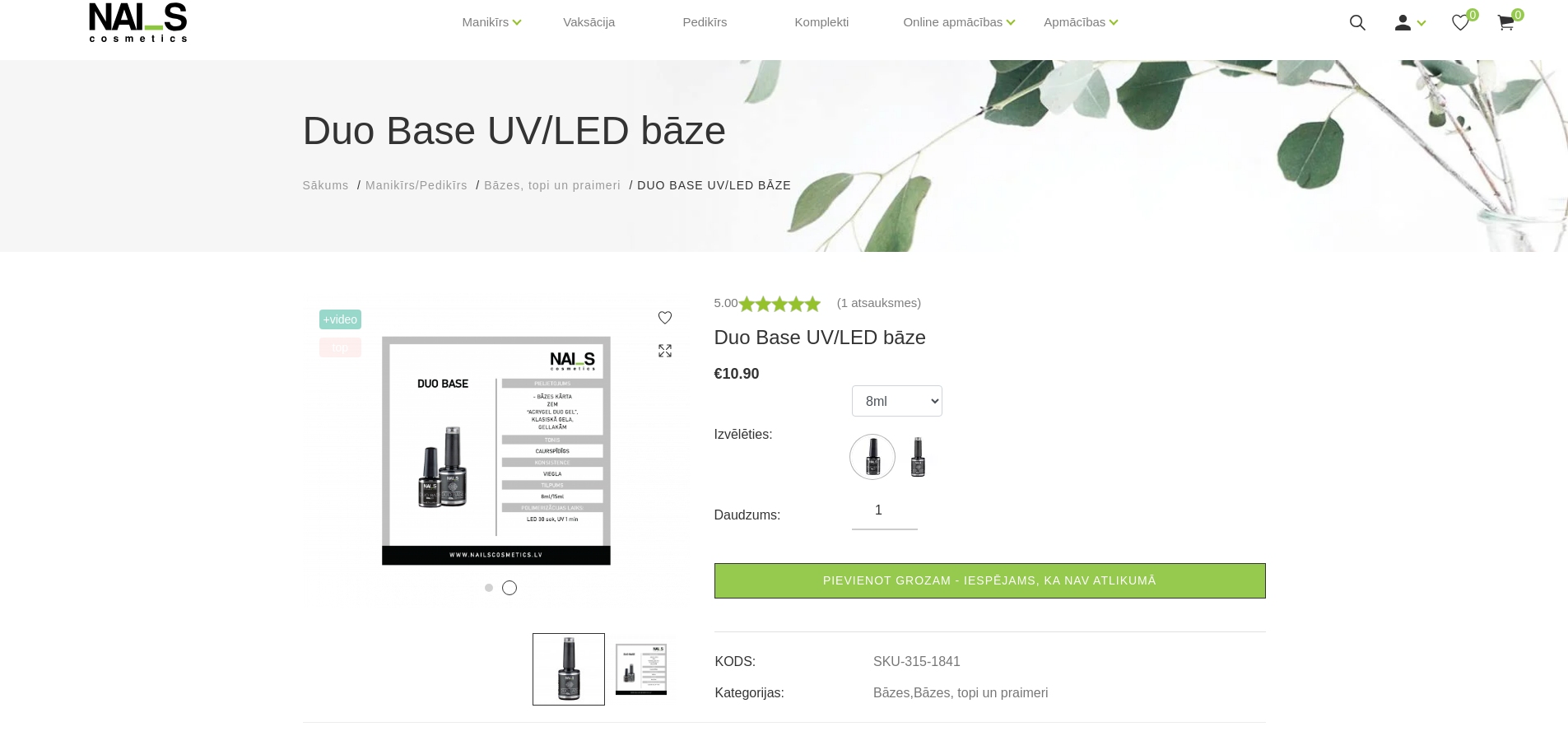
scroll to position [82, 0]
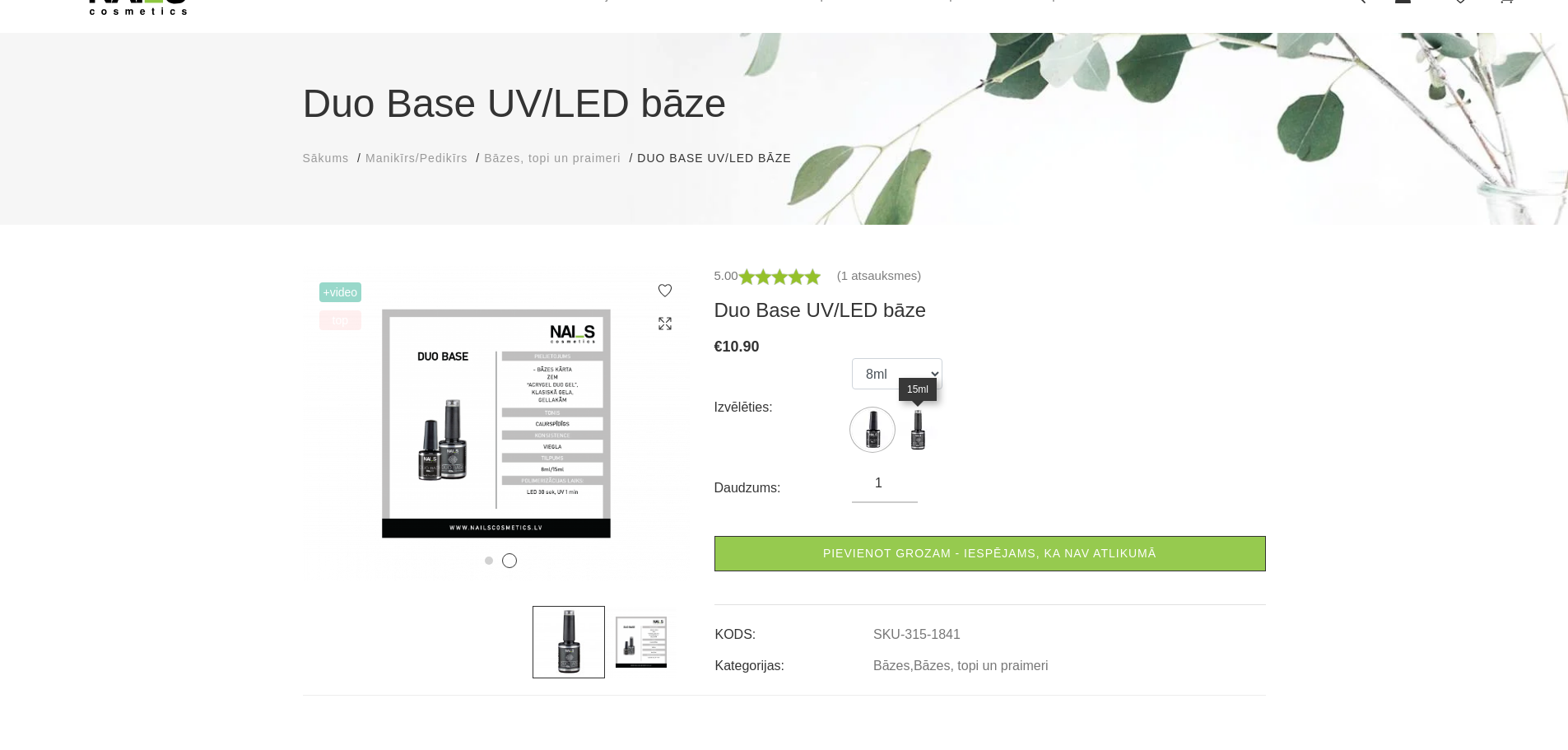
click at [917, 441] on img at bounding box center [918, 430] width 41 height 41
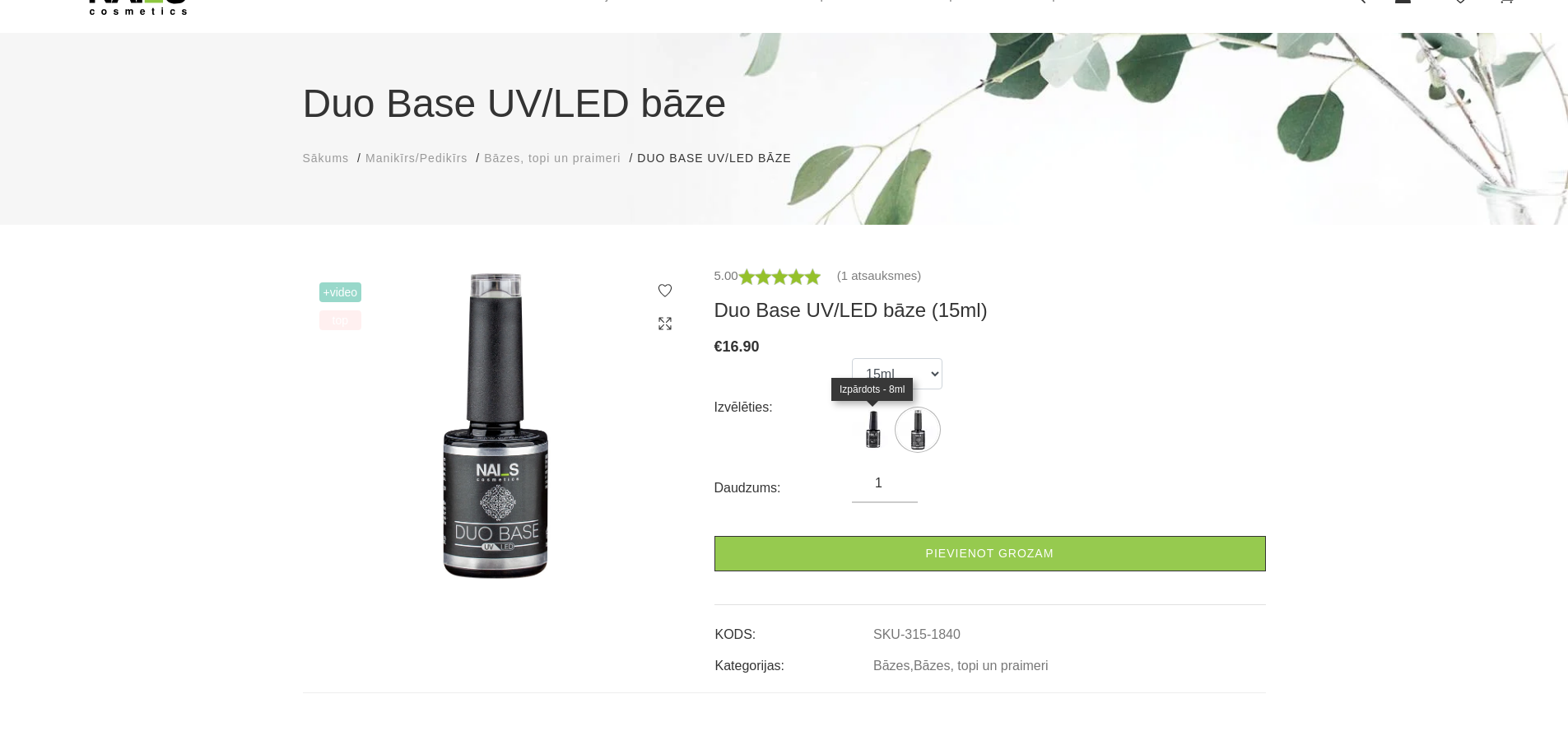
click at [877, 434] on img at bounding box center [873, 430] width 41 height 41
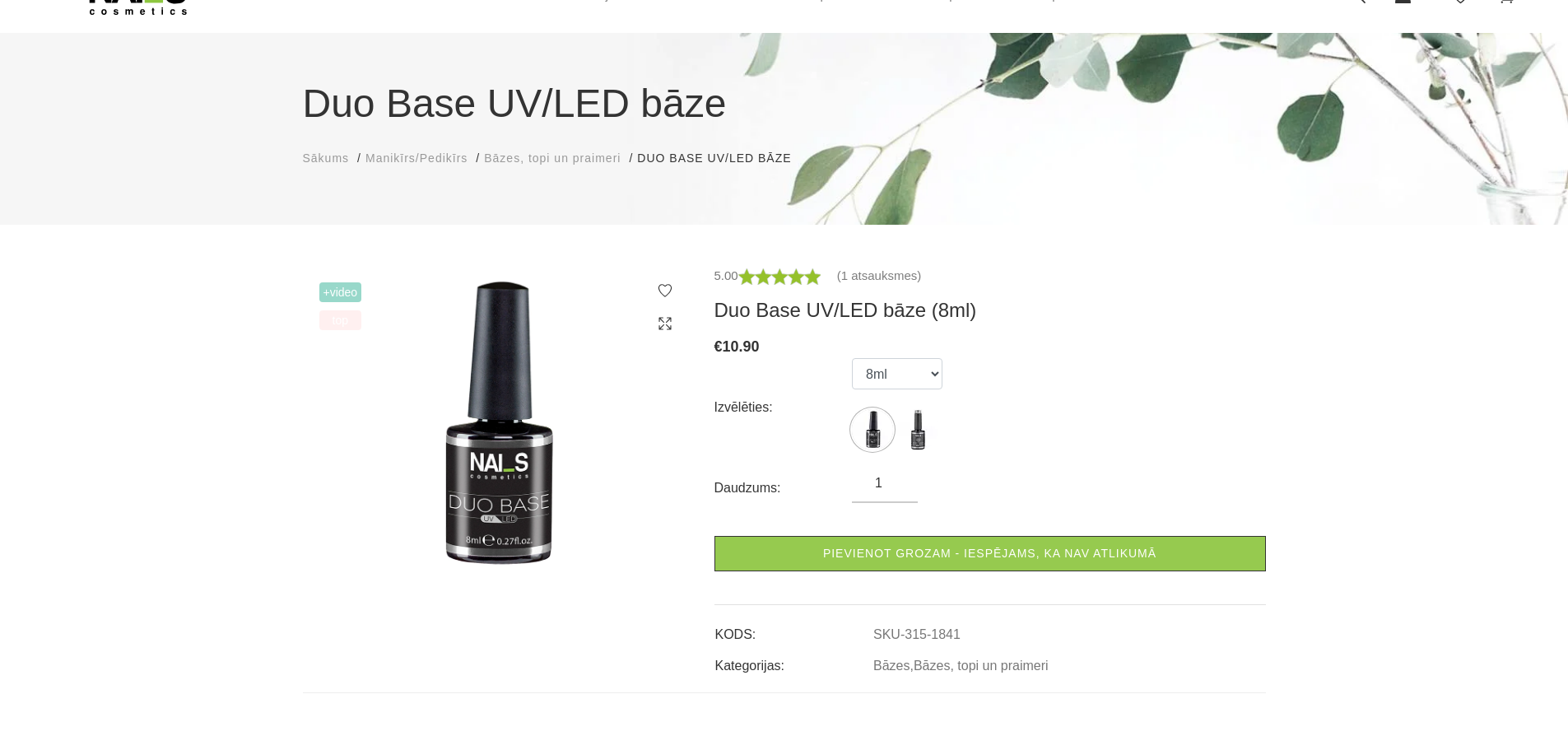
click at [896, 433] on ul "8ml 15ml" at bounding box center [897, 408] width 90 height 99
click at [876, 431] on img at bounding box center [873, 430] width 41 height 41
click at [913, 428] on img at bounding box center [918, 430] width 41 height 41
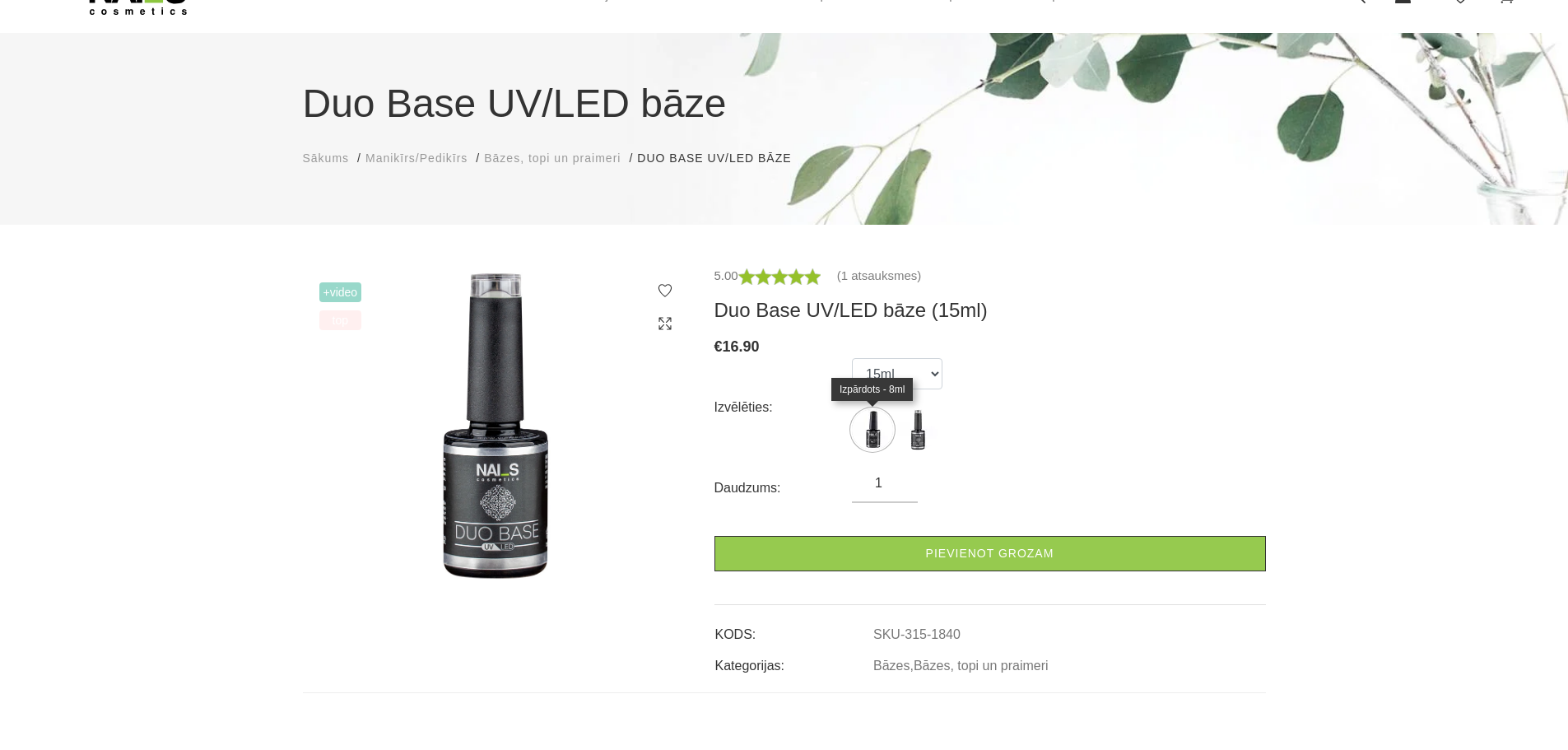
click at [874, 426] on img at bounding box center [873, 430] width 41 height 41
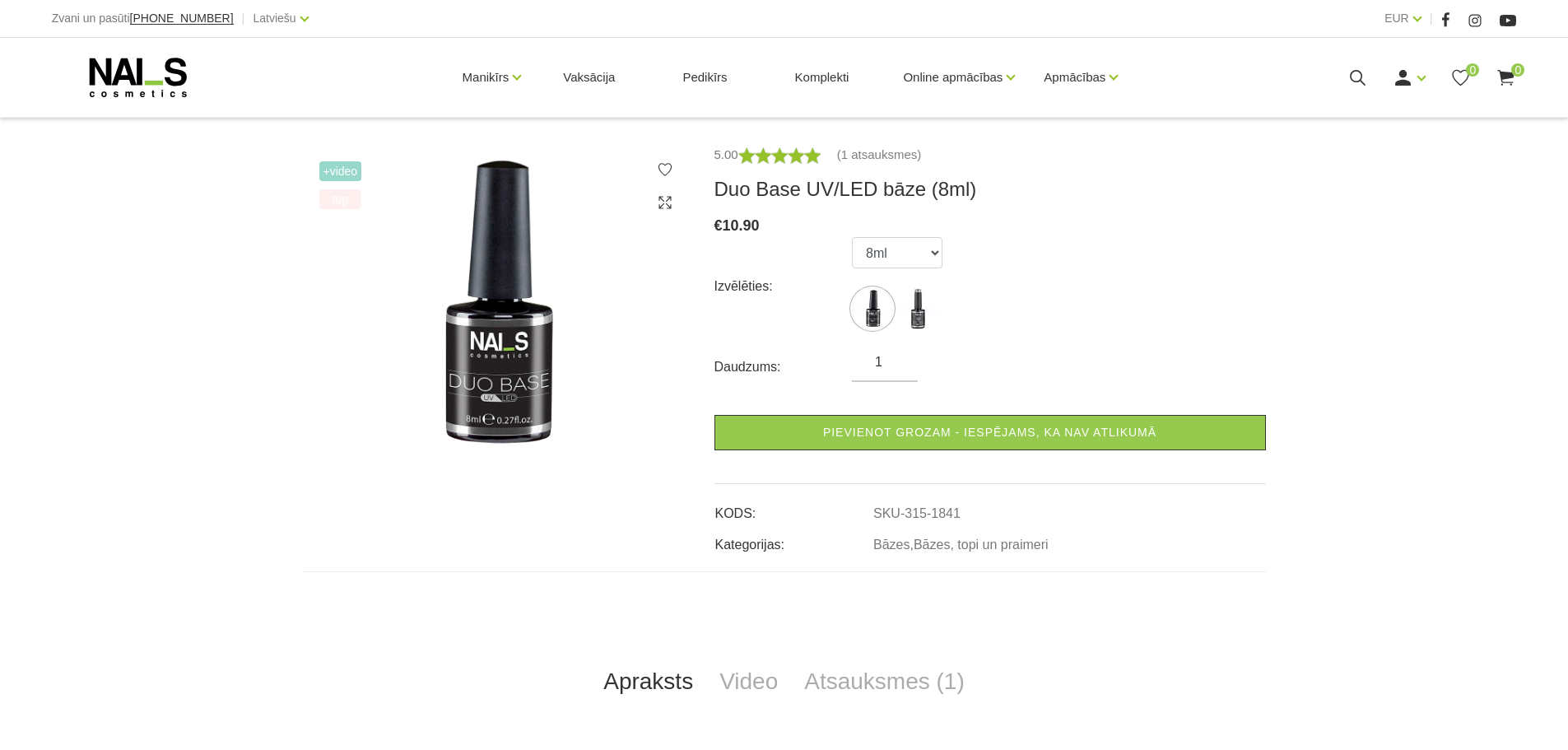
scroll to position [247, 0]
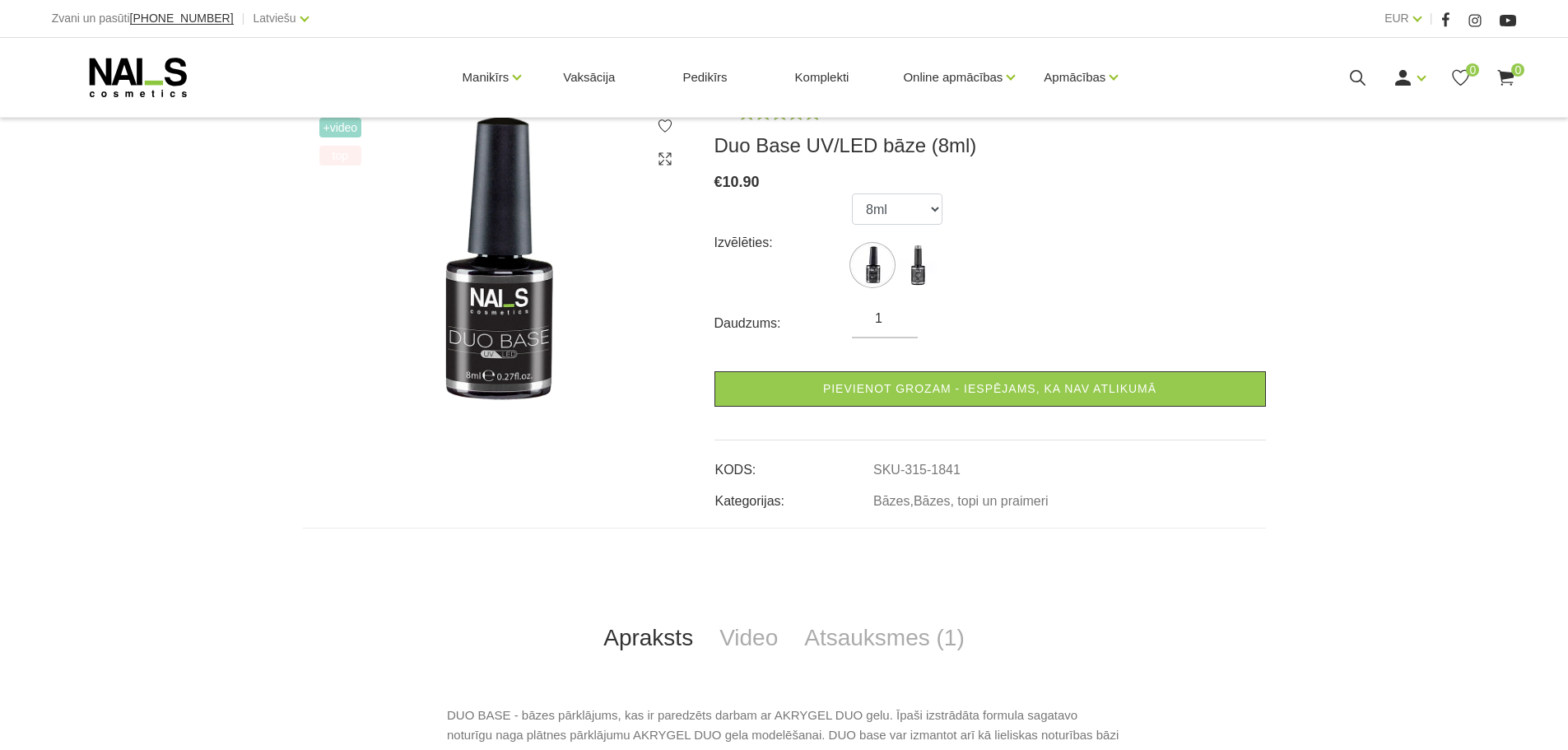
click at [941, 265] on ul "8ml 15ml" at bounding box center [897, 243] width 90 height 99
click at [923, 265] on img at bounding box center [918, 265] width 41 height 41
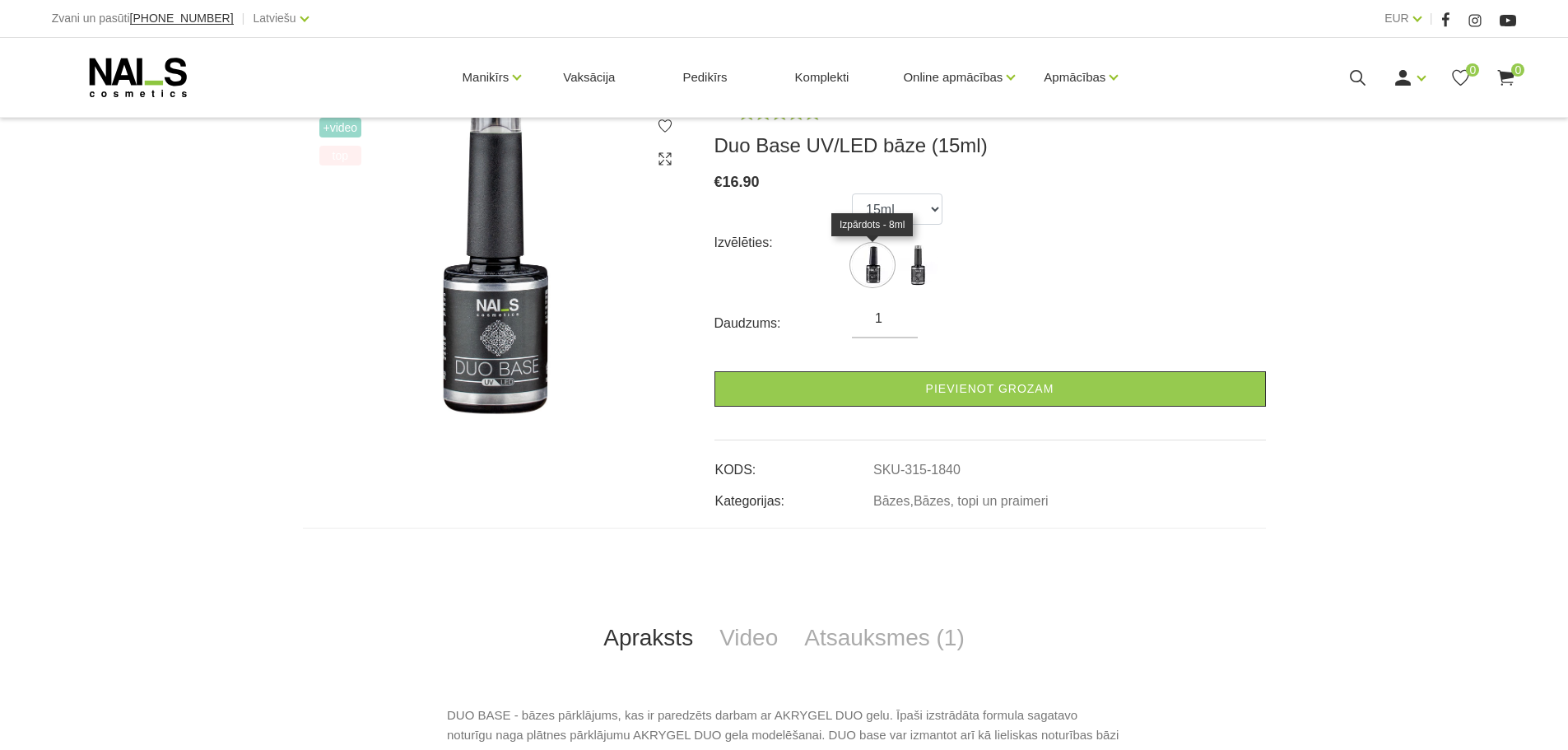
click at [883, 267] on img at bounding box center [873, 265] width 41 height 41
select select "1841"
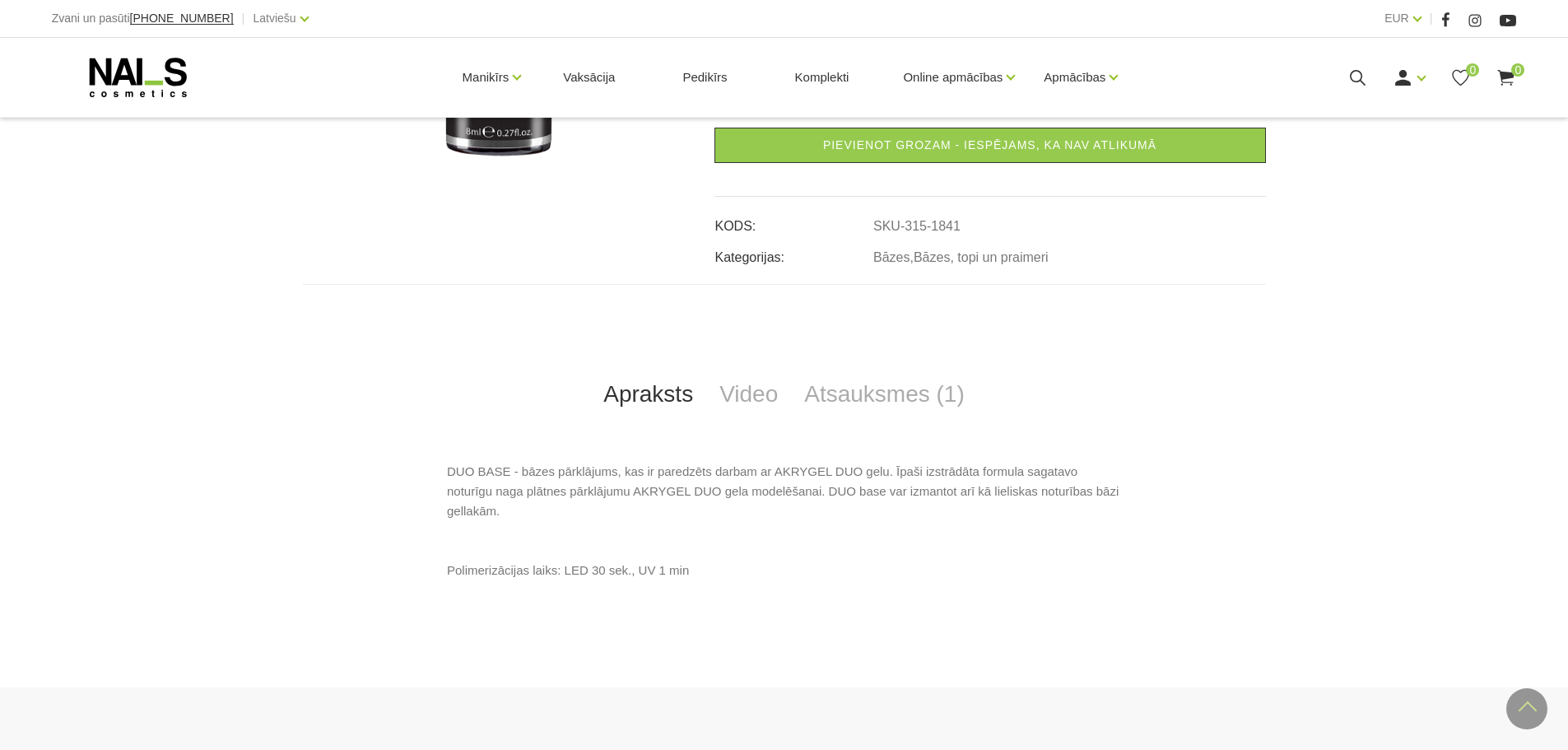
scroll to position [494, 0]
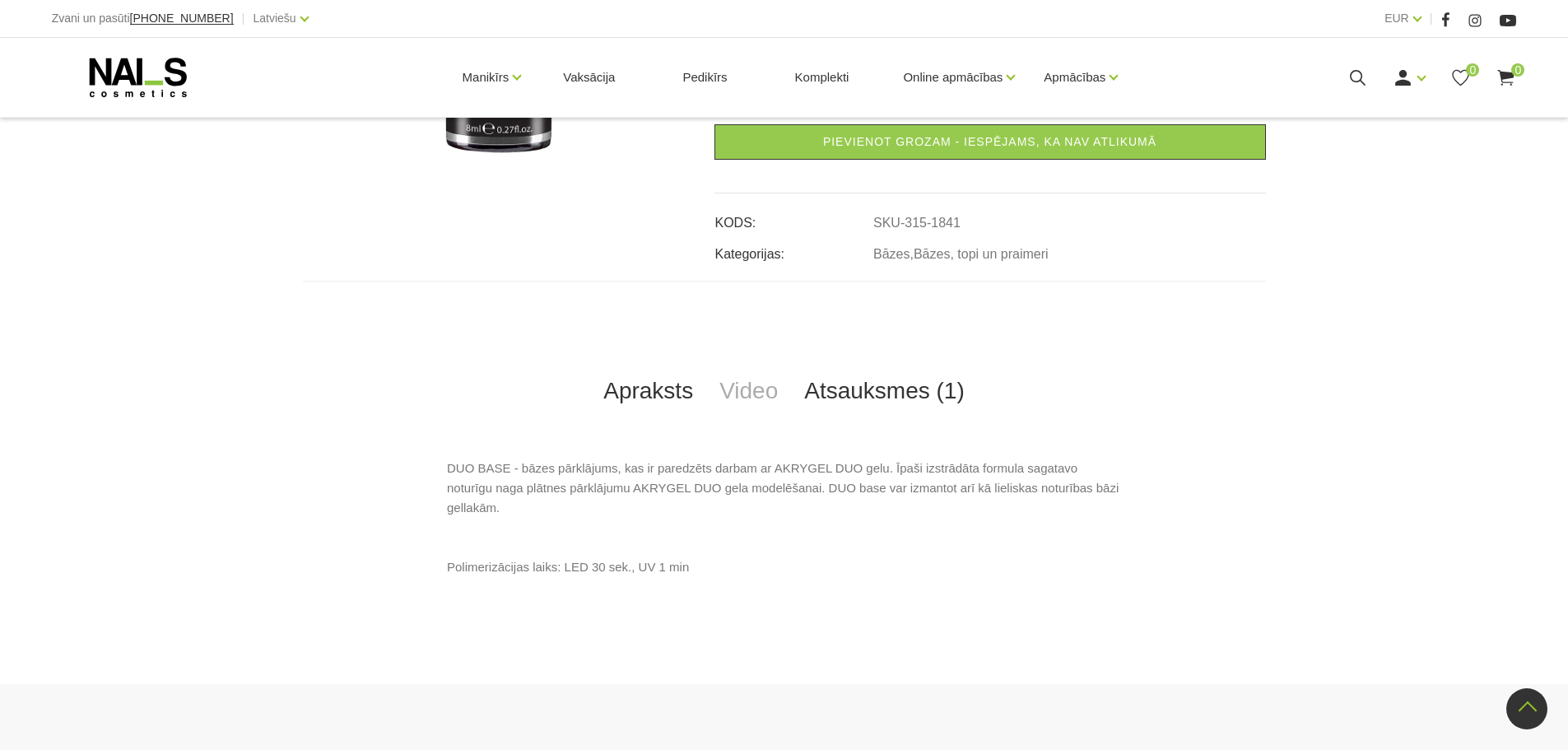
click at [846, 398] on link "Atsauksmes (1)" at bounding box center [884, 391] width 187 height 55
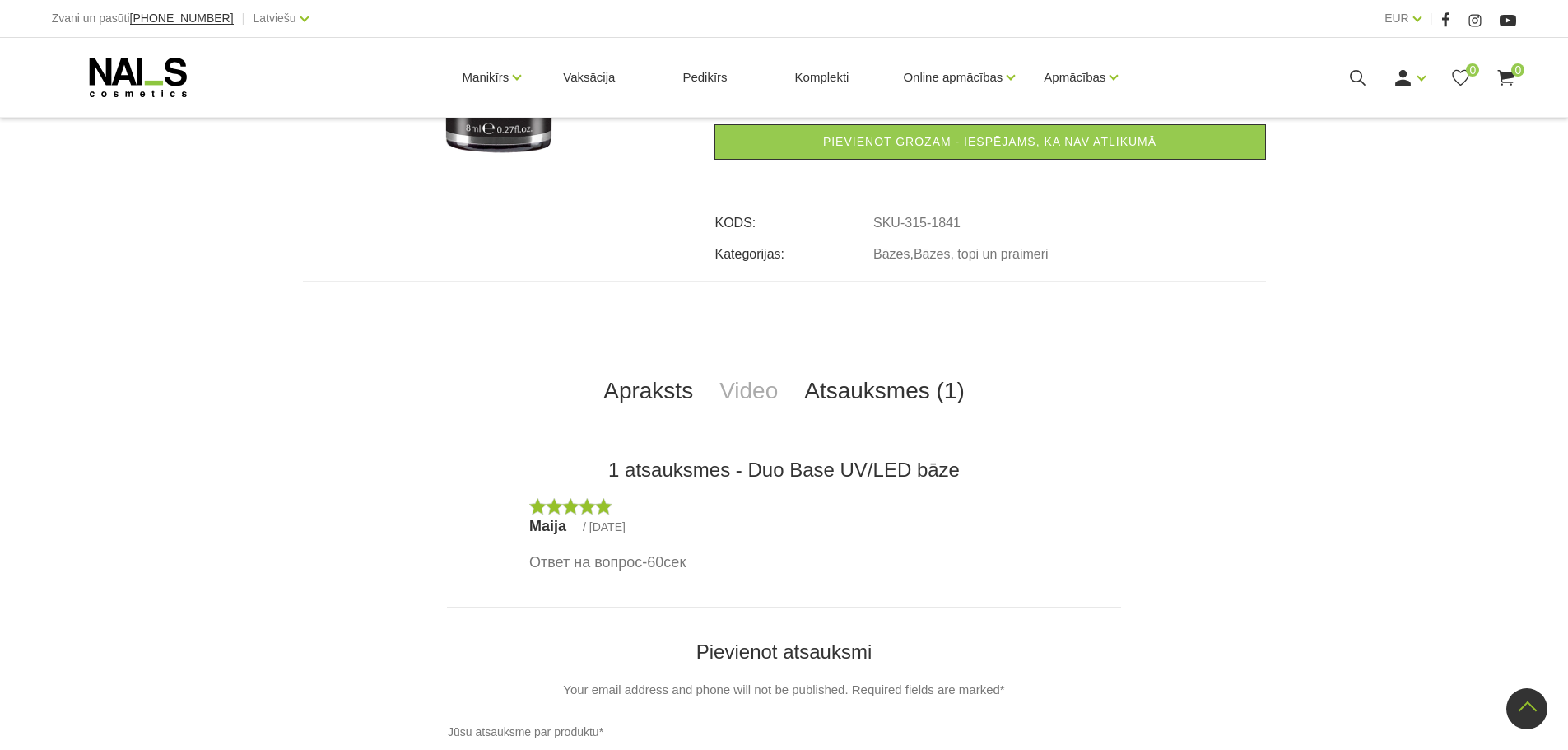
click at [675, 388] on link "Apraksts" at bounding box center [649, 391] width 116 height 55
